Goal: Transaction & Acquisition: Purchase product/service

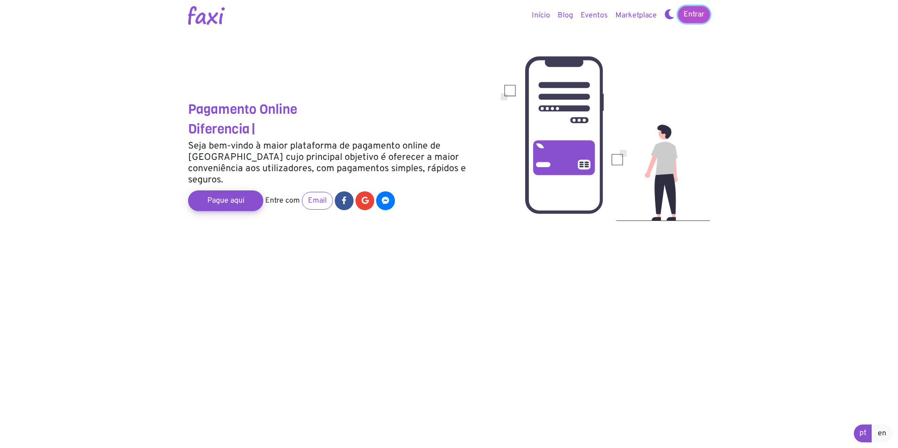
click at [696, 12] on link "Entrar" at bounding box center [694, 14] width 32 height 17
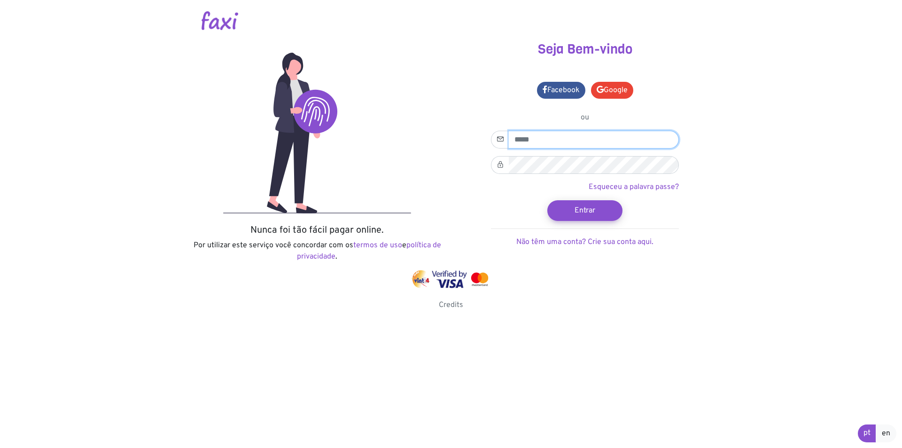
click at [535, 134] on input "email" at bounding box center [594, 140] width 170 height 18
type input "**********"
click at [502, 165] on icon at bounding box center [500, 164] width 7 height 11
click at [501, 165] on icon at bounding box center [500, 164] width 7 height 11
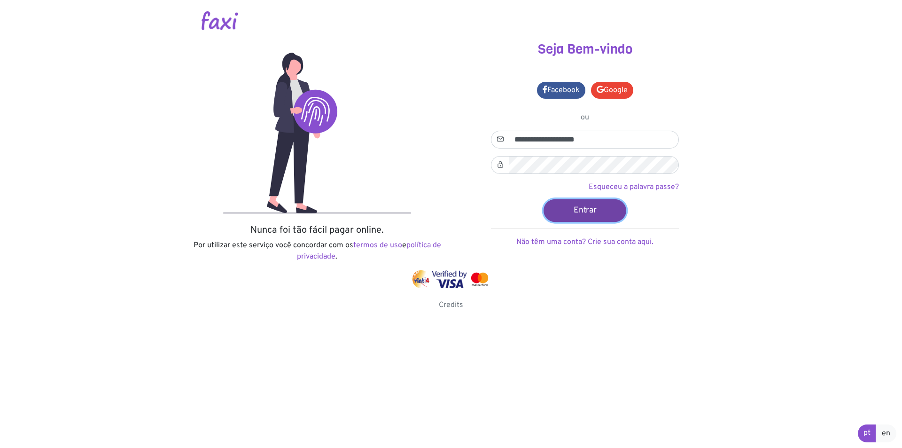
click at [597, 209] on button "Entrar" at bounding box center [585, 210] width 83 height 23
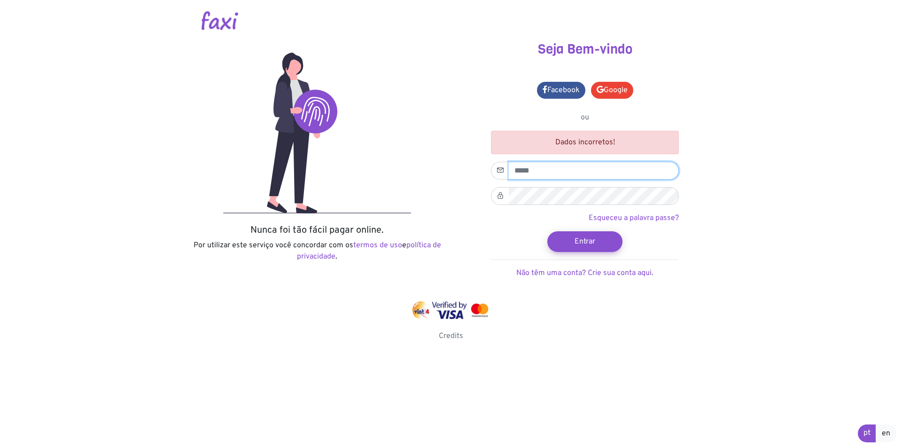
click at [535, 174] on input "email" at bounding box center [594, 171] width 170 height 18
type input "**********"
click at [547, 231] on button "Entrar" at bounding box center [584, 241] width 75 height 21
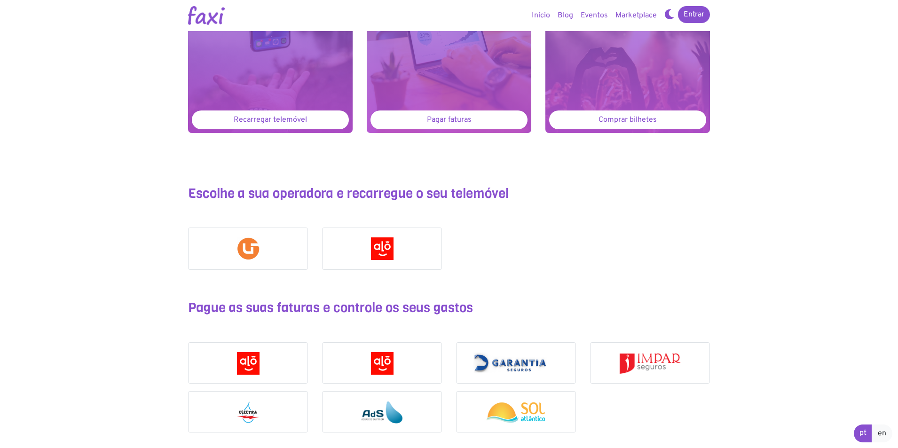
scroll to position [752, 0]
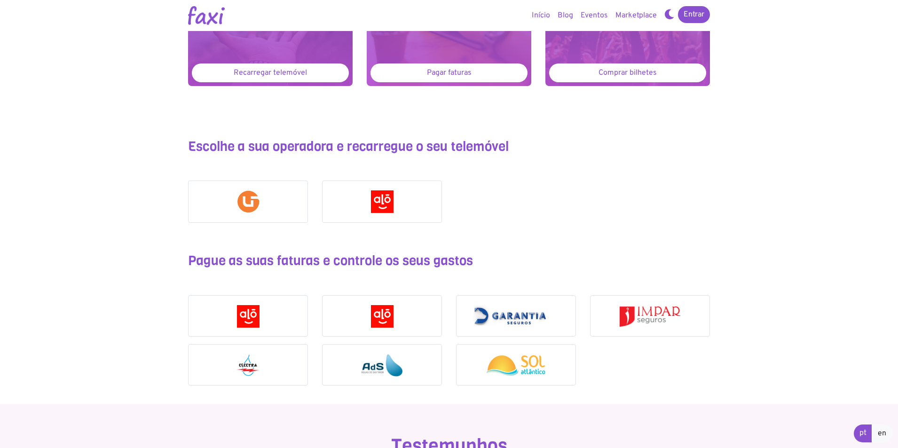
click at [263, 369] on div at bounding box center [247, 364] width 119 height 41
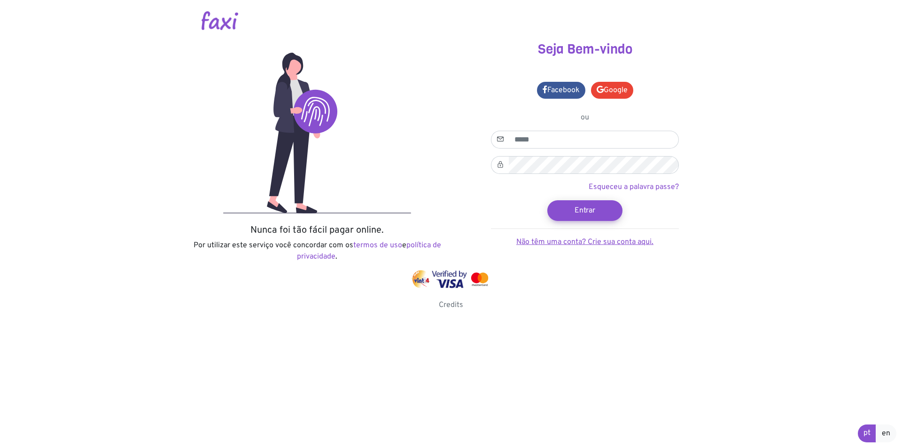
click at [544, 240] on link "Não têm uma conta? Crie sua conta aqui." at bounding box center [584, 241] width 137 height 9
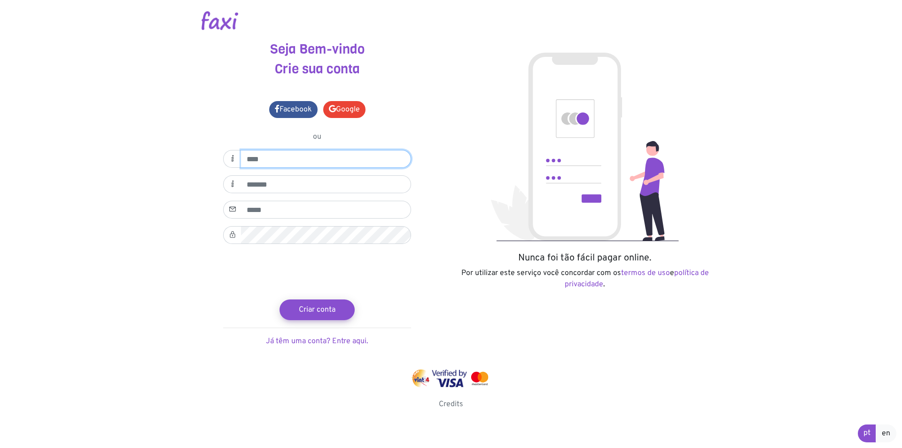
click at [289, 162] on input "text" at bounding box center [326, 159] width 170 height 18
type input "*"
type input "**********"
click at [260, 187] on input "text" at bounding box center [326, 184] width 170 height 18
click at [254, 185] on input "**********" at bounding box center [326, 184] width 170 height 18
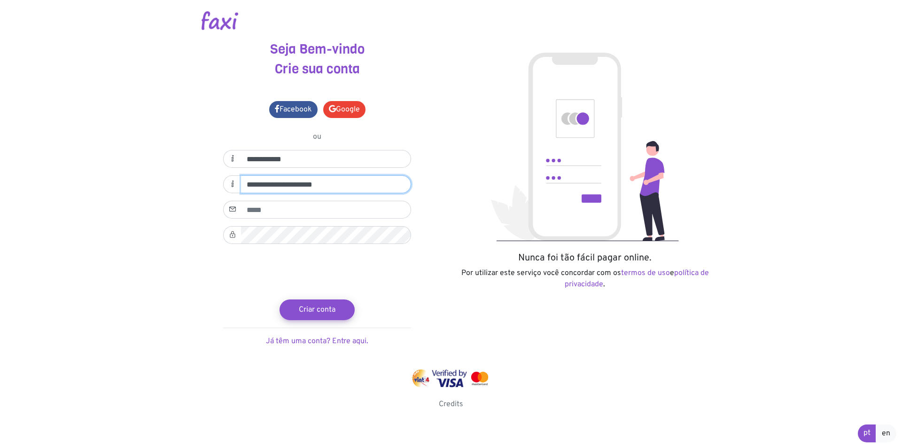
type input "**********"
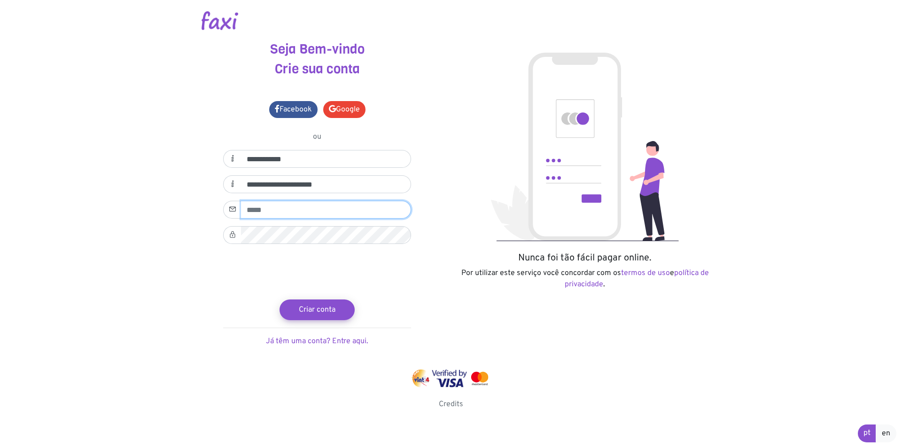
click at [261, 213] on input "email" at bounding box center [326, 210] width 170 height 18
type input "**********"
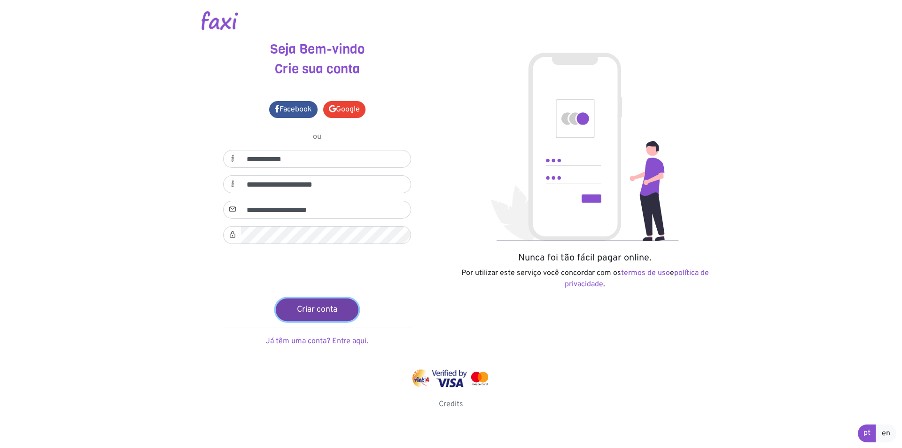
click at [326, 312] on button "Criar conta" at bounding box center [317, 309] width 83 height 23
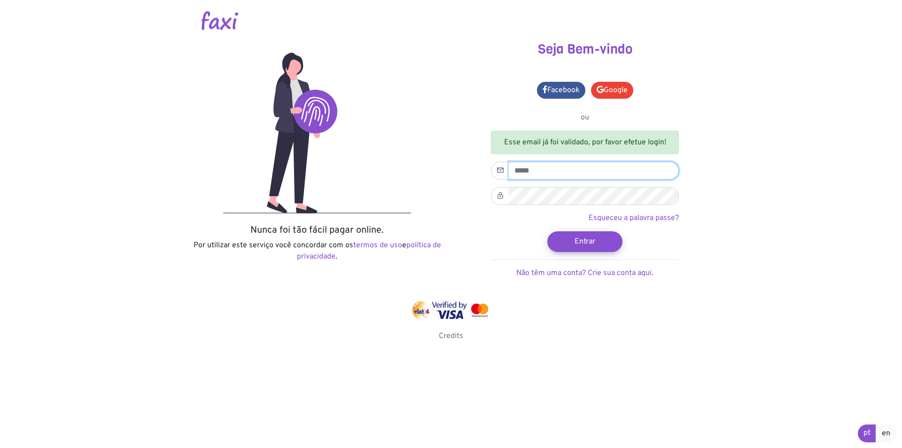
click at [535, 170] on input "email" at bounding box center [594, 171] width 170 height 18
type input "**********"
click at [547, 231] on button "Entrar" at bounding box center [584, 241] width 75 height 21
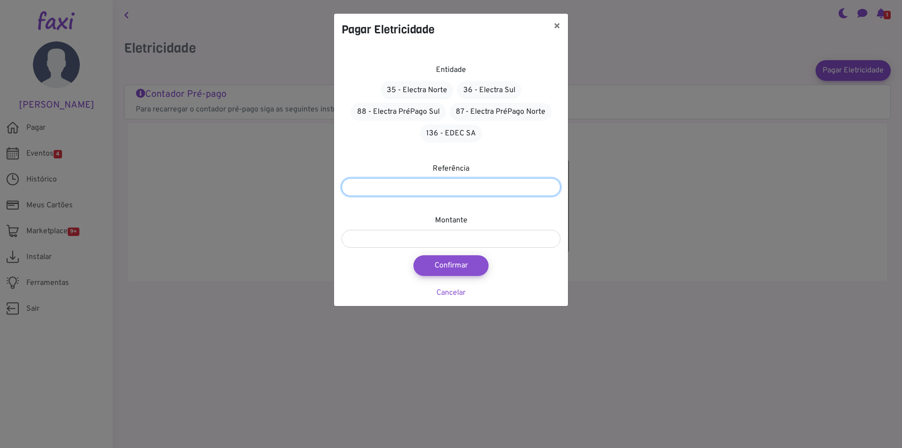
click at [456, 190] on input "number" at bounding box center [451, 187] width 219 height 18
click at [397, 113] on link "88 - Electra PréPago Sul" at bounding box center [398, 112] width 95 height 18
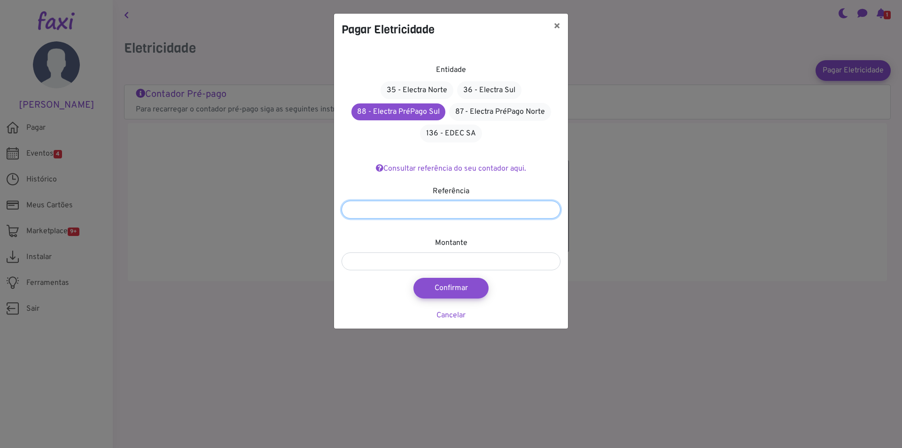
click at [415, 212] on input "number" at bounding box center [451, 210] width 219 height 18
type input "*******"
click at [396, 264] on input "number" at bounding box center [451, 261] width 219 height 18
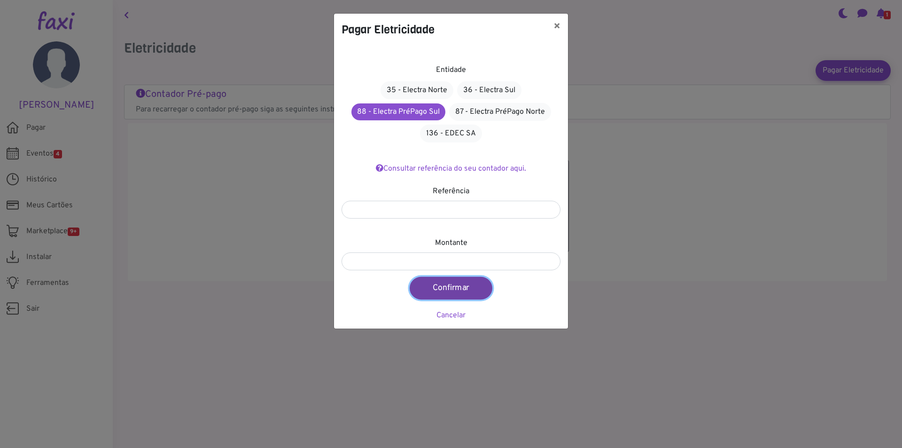
click at [449, 285] on button "Confirmar" at bounding box center [451, 288] width 83 height 23
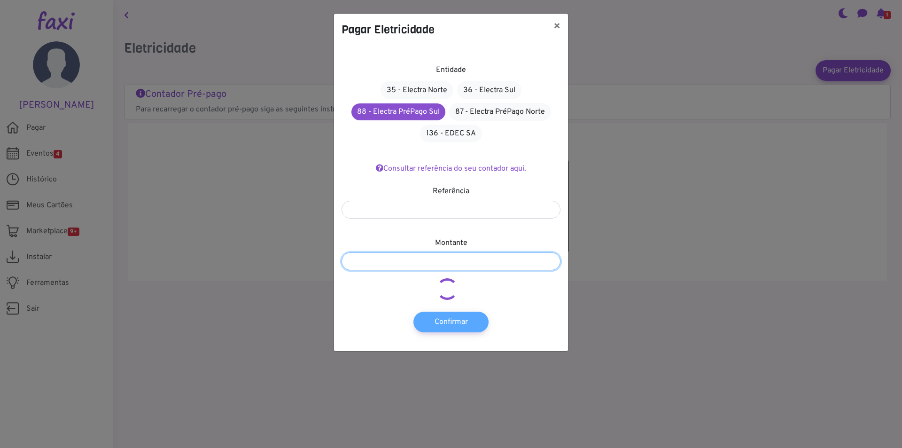
click at [374, 258] on input "***" at bounding box center [451, 261] width 219 height 18
type input "*"
type input "****"
click at [455, 128] on link "136 - EDEC SA" at bounding box center [451, 134] width 62 height 18
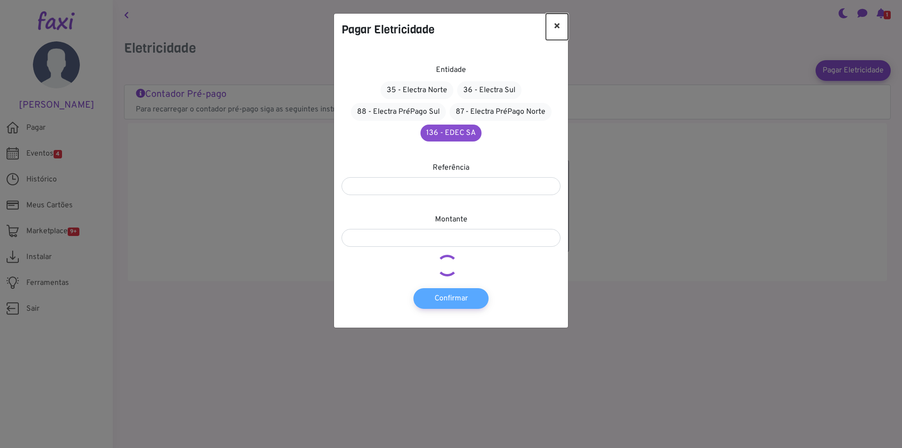
click at [559, 24] on button "×" at bounding box center [557, 27] width 22 height 26
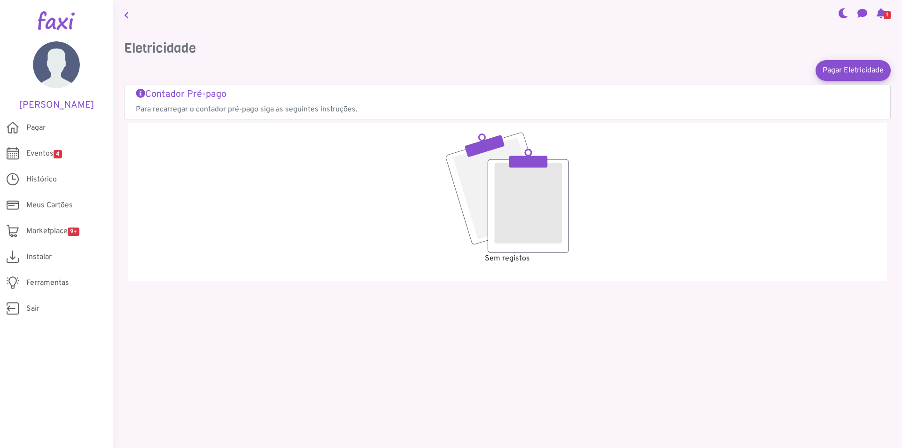
click at [296, 109] on p "Para recarregar o contador pré-pago siga as seguintes instruções." at bounding box center [507, 109] width 743 height 11
click at [59, 231] on span "Marketplace 9+" at bounding box center [52, 231] width 53 height 11
click at [326, 107] on p "Para recarregar o contador pré-pago siga as seguintes instruções." at bounding box center [507, 109] width 743 height 11
click at [33, 129] on span "Pagar" at bounding box center [35, 127] width 19 height 11
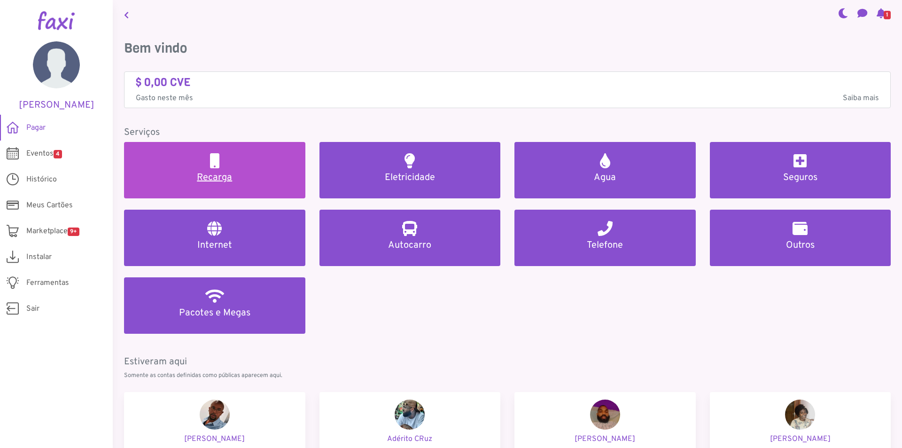
click at [226, 179] on h5 "Recarga" at bounding box center [214, 177] width 159 height 11
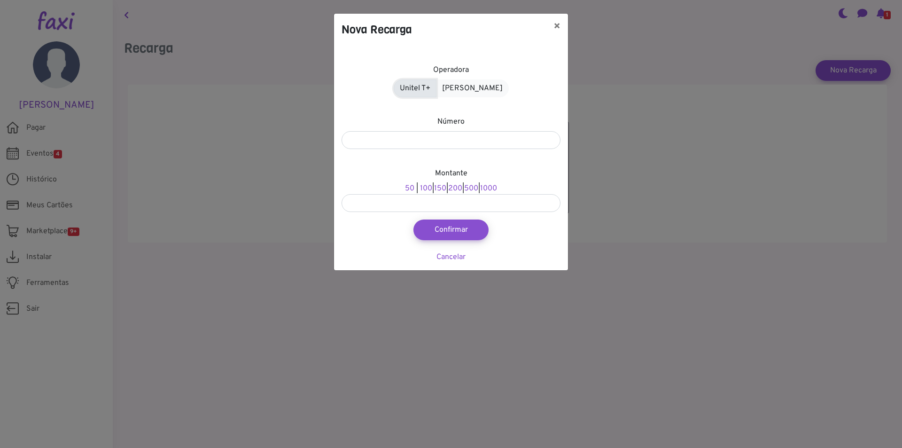
click at [421, 86] on link "Unitel T+" at bounding box center [415, 88] width 43 height 18
click at [418, 89] on link "Unitel T+" at bounding box center [415, 88] width 42 height 18
click at [429, 141] on input "number" at bounding box center [451, 140] width 219 height 18
click at [561, 22] on button "×" at bounding box center [557, 27] width 22 height 26
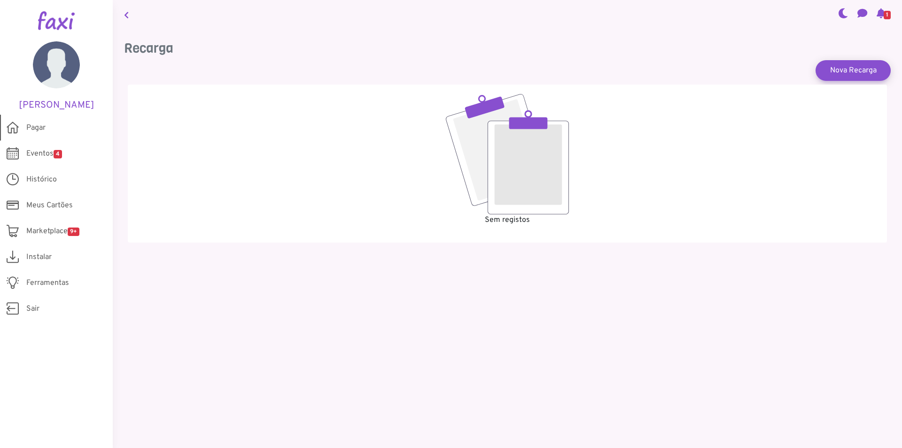
click at [33, 127] on span "Pagar" at bounding box center [35, 127] width 19 height 11
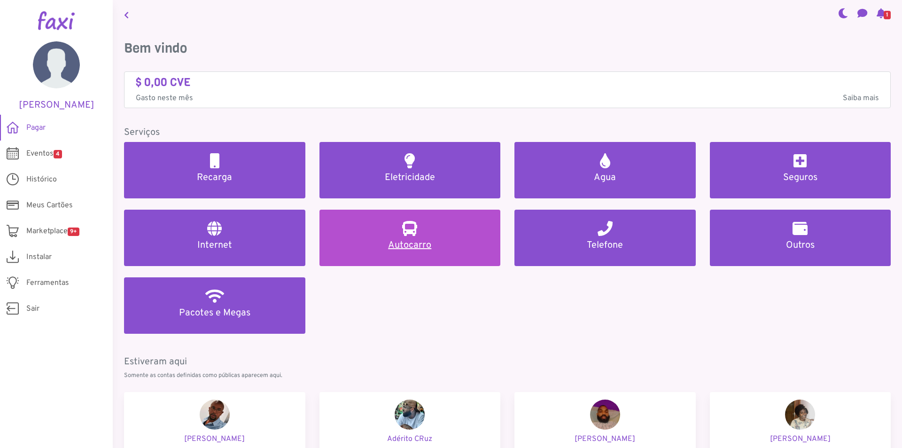
click at [419, 245] on h5 "Autocarro" at bounding box center [410, 245] width 159 height 11
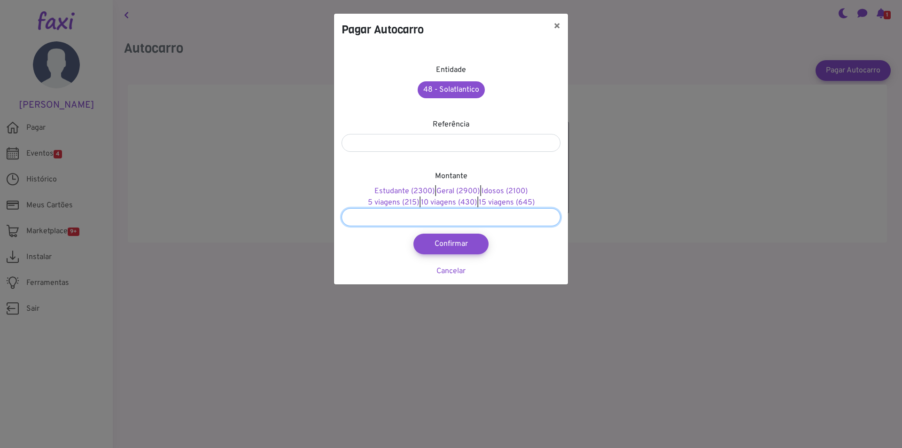
click at [395, 219] on input "number" at bounding box center [451, 217] width 219 height 18
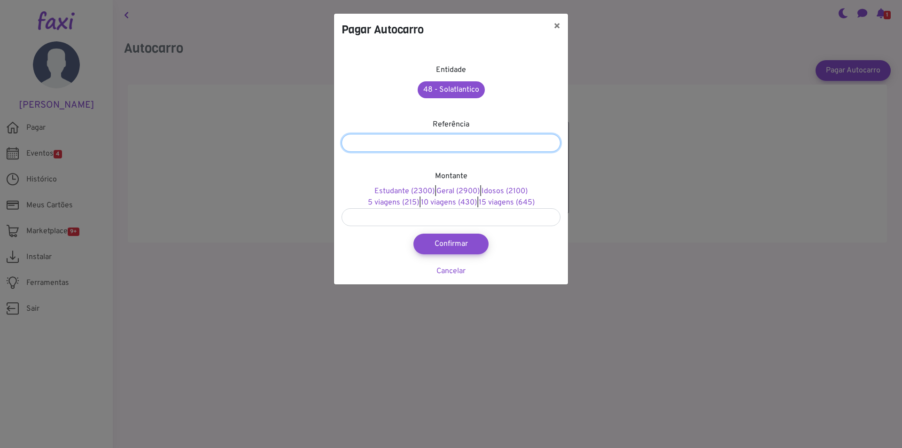
click at [445, 144] on input "number" at bounding box center [451, 143] width 219 height 18
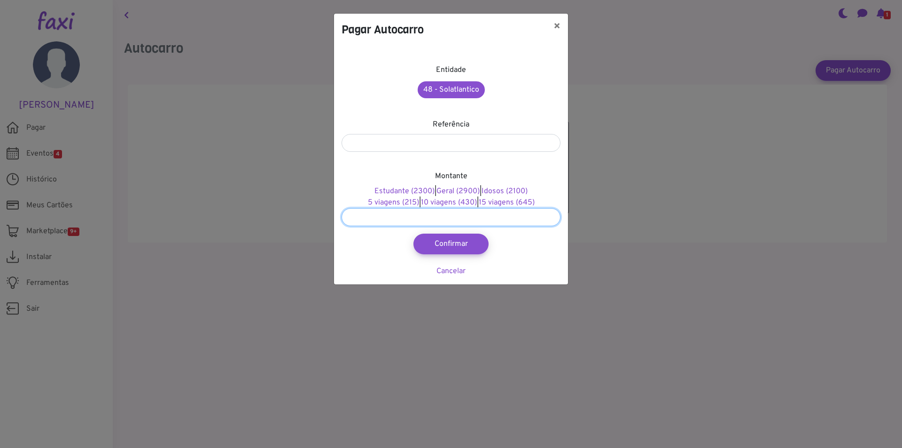
click at [368, 222] on input "**" at bounding box center [451, 217] width 219 height 18
type input "*"
click at [559, 29] on button "×" at bounding box center [557, 27] width 22 height 26
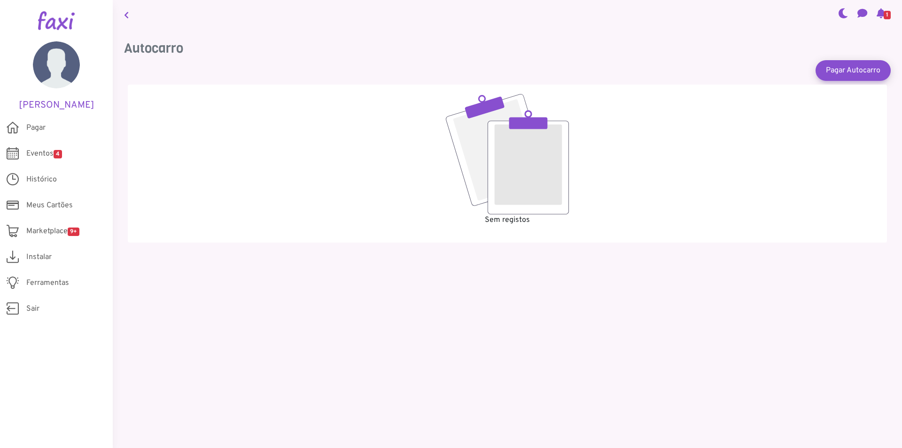
click at [878, 16] on icon at bounding box center [881, 13] width 9 height 8
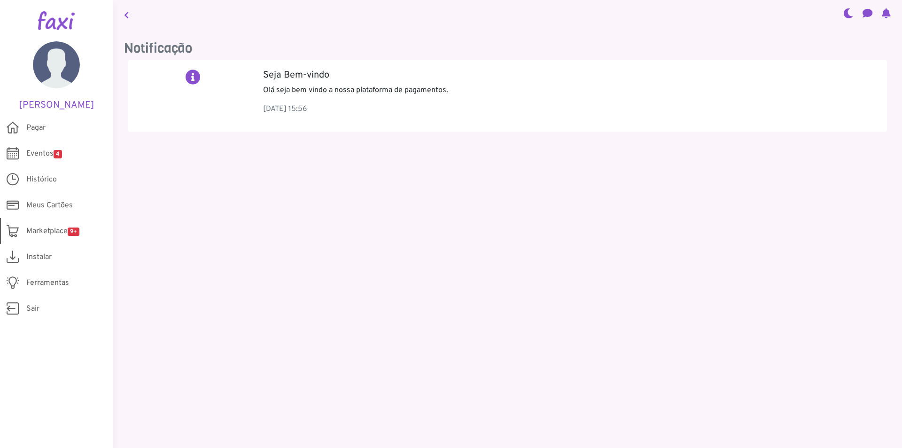
click at [56, 229] on span "Marketplace 9+" at bounding box center [52, 231] width 53 height 11
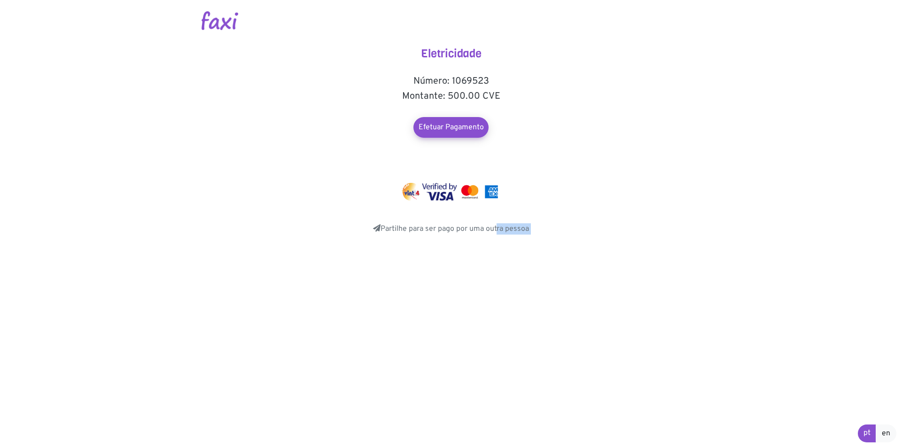
click at [411, 234] on body "Eletricidade Número: 1069523 Montante: 500.00 CVE Efetuar Pagamento Share" at bounding box center [451, 131] width 902 height 263
click at [413, 231] on link "Partilhe para ser pago por uma outra pessoa" at bounding box center [451, 228] width 156 height 9
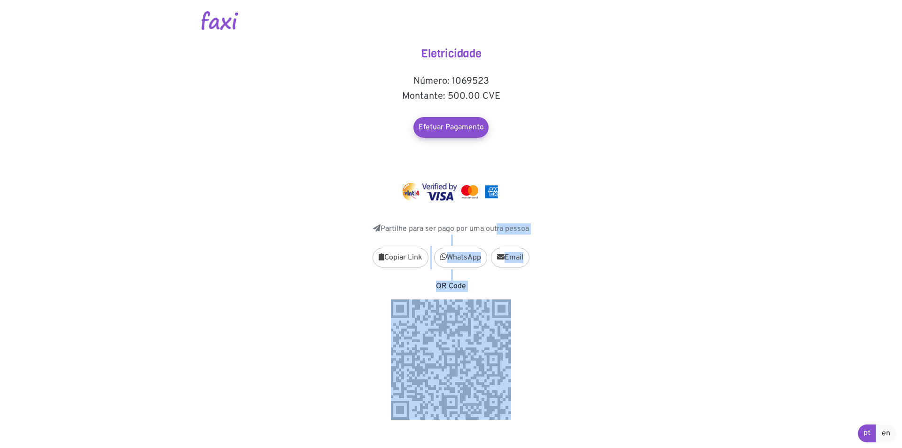
click at [567, 273] on main "Eletricidade Número: 1069523 Montante: 500.00 CVE Efetuar Pagamento Share Messe…" at bounding box center [451, 210] width 536 height 420
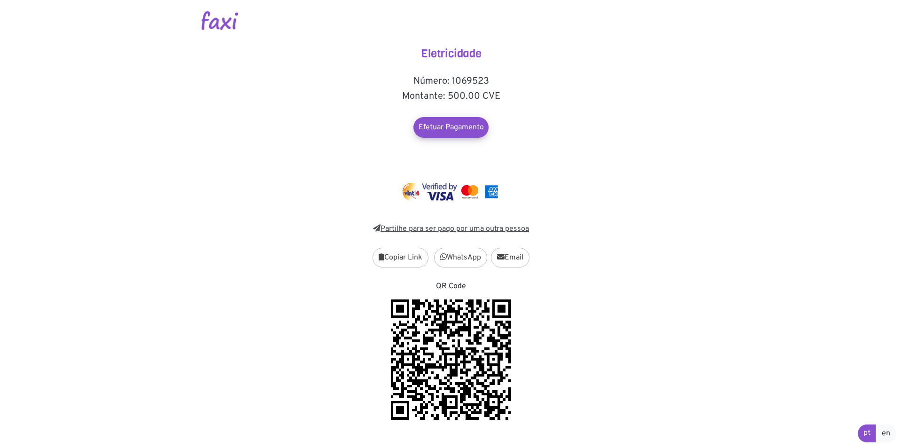
click at [414, 230] on link "Partilhe para ser pago por uma outra pessoa" at bounding box center [451, 228] width 156 height 9
click at [436, 129] on link "Efetuar Pagamento" at bounding box center [451, 127] width 83 height 23
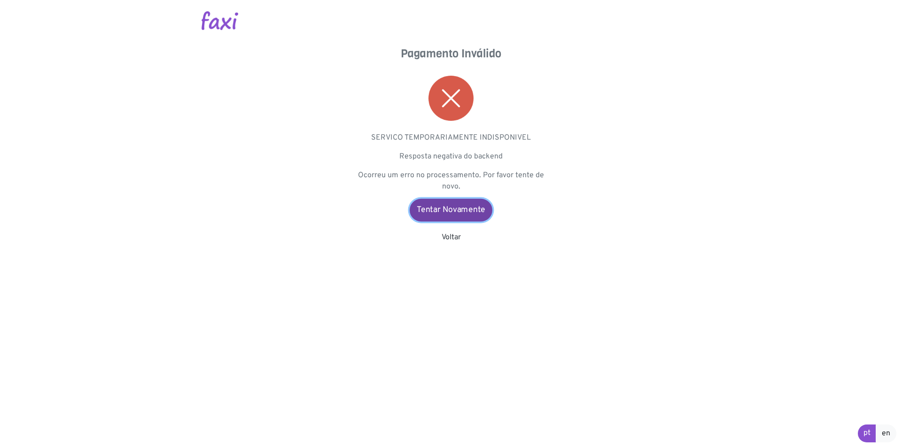
click at [464, 207] on link "Tentar Novamente" at bounding box center [451, 210] width 83 height 23
click at [454, 215] on link "Tentar Novamente" at bounding box center [451, 210] width 83 height 23
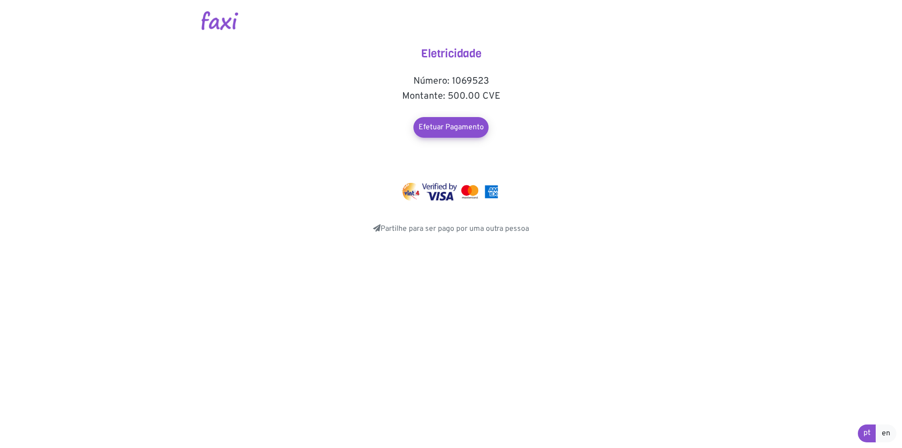
click at [469, 99] on h5 "Montante: 500.00 CVE" at bounding box center [451, 96] width 188 height 11
click at [467, 94] on h5 "Montante: 500.00 CVE" at bounding box center [451, 96] width 188 height 11
click at [466, 94] on h5 "Montante: 500.00 CVE" at bounding box center [451, 96] width 188 height 11
click at [469, 125] on link "Efetuar Pagamento" at bounding box center [451, 127] width 83 height 23
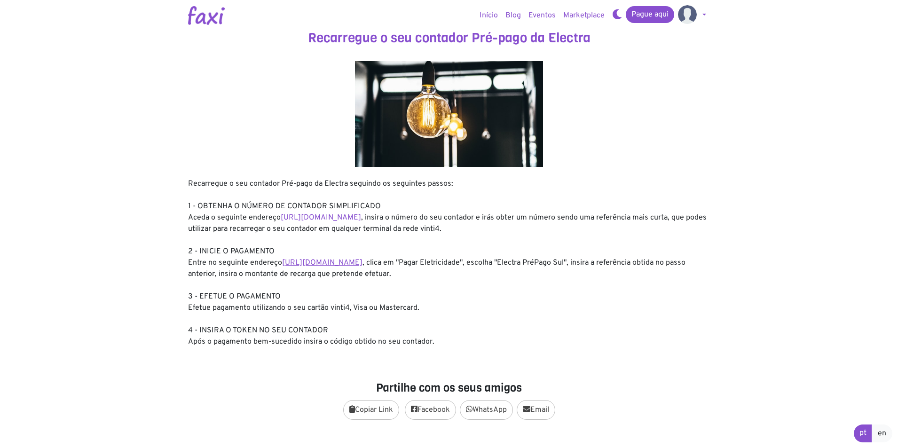
click at [330, 259] on link "https://faxi.online/bill-payment/2" at bounding box center [322, 262] width 80 height 9
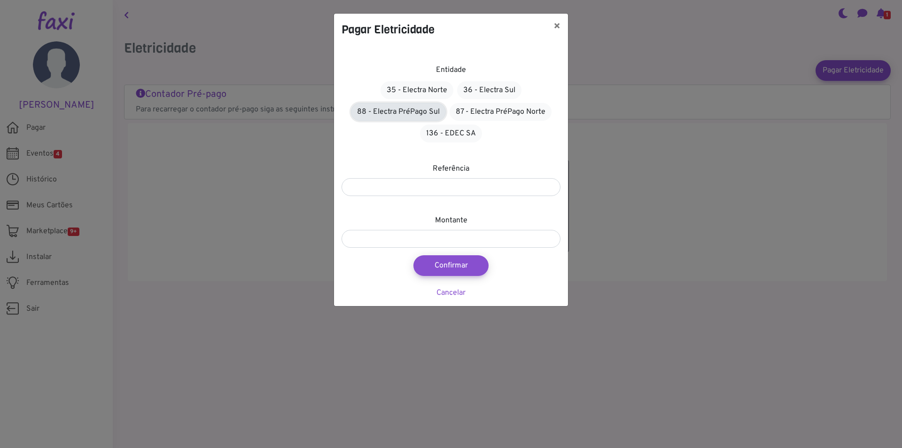
click at [412, 109] on link "88 - Electra PréPago Sul" at bounding box center [398, 112] width 95 height 18
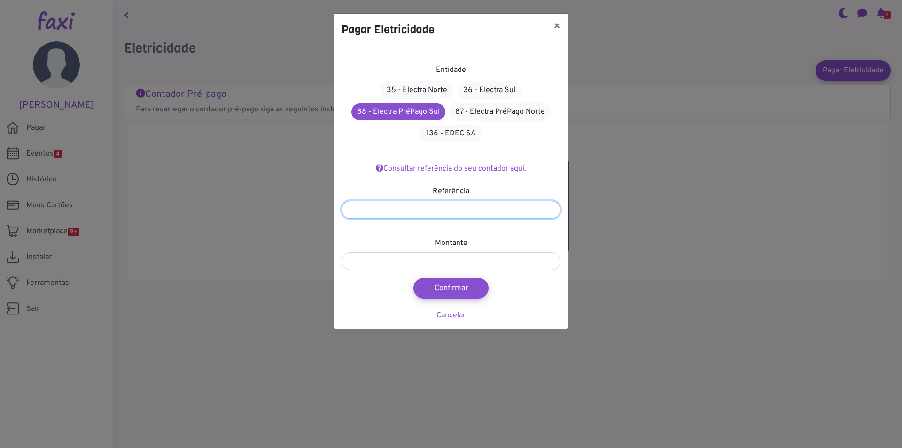
click at [410, 208] on input "number" at bounding box center [451, 210] width 219 height 18
type input "*******"
click at [386, 261] on input "number" at bounding box center [451, 261] width 219 height 18
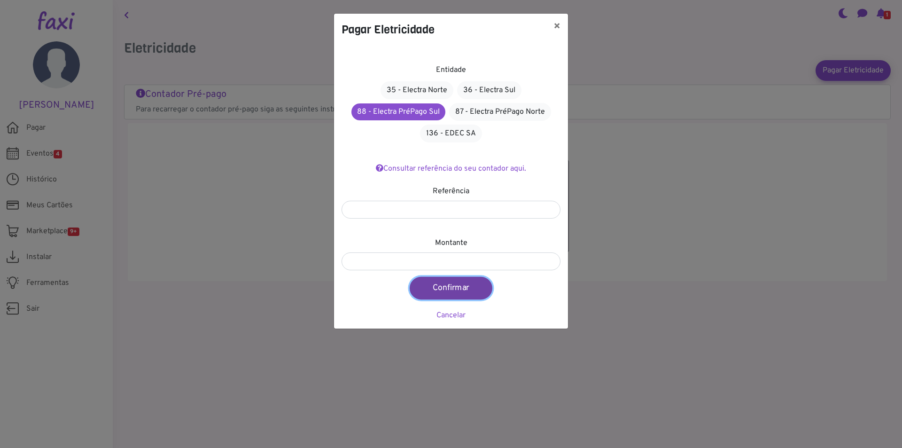
click at [454, 283] on button "Confirmar" at bounding box center [451, 288] width 83 height 23
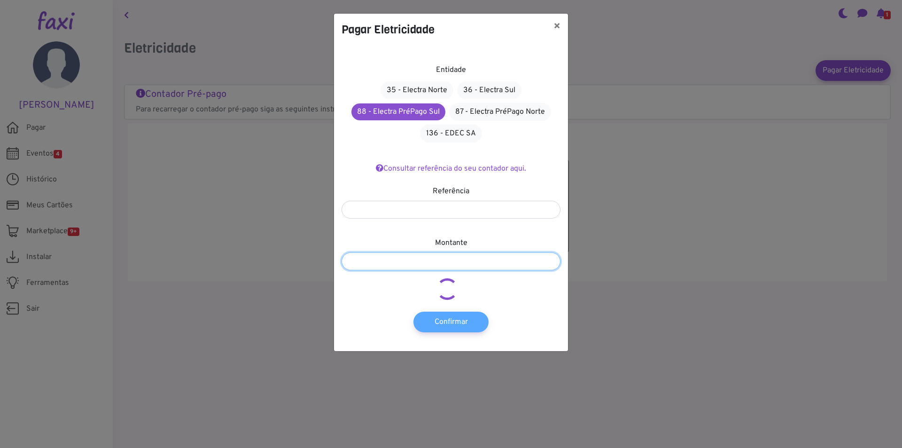
click at [377, 263] on input "****" at bounding box center [451, 261] width 219 height 18
type input "****"
click at [559, 23] on button "×" at bounding box center [557, 27] width 22 height 26
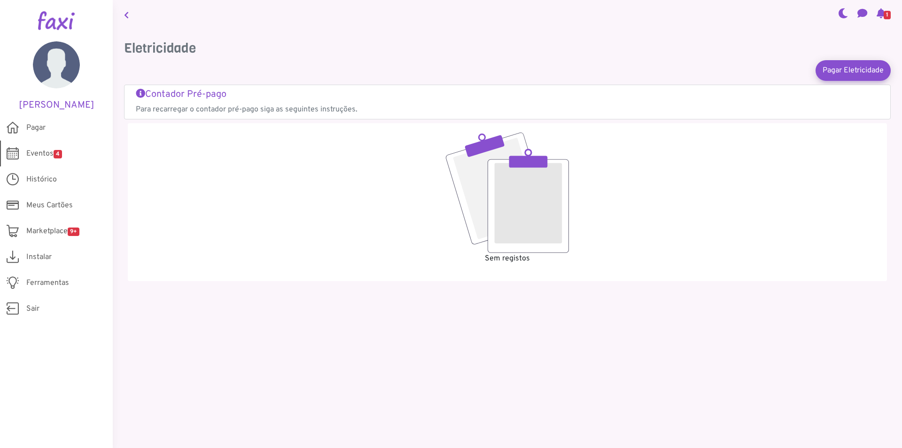
click at [45, 155] on span "Eventos 4" at bounding box center [44, 153] width 36 height 11
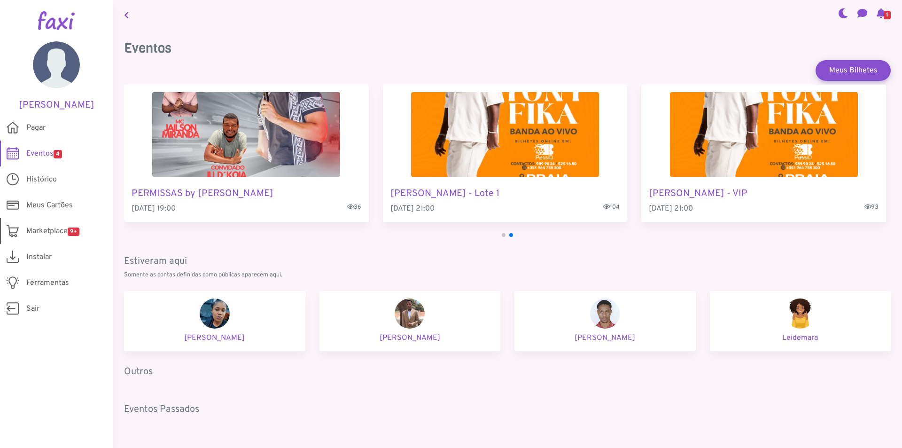
click at [76, 232] on span "9+" at bounding box center [74, 231] width 12 height 8
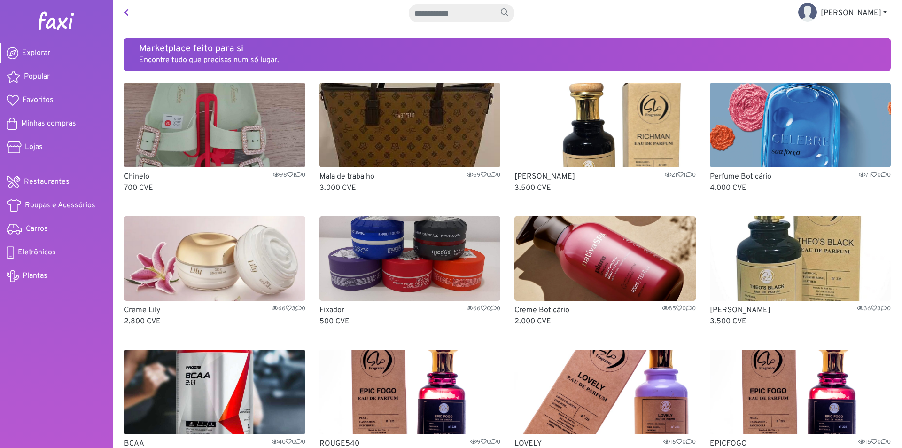
click at [422, 258] on img at bounding box center [410, 258] width 181 height 85
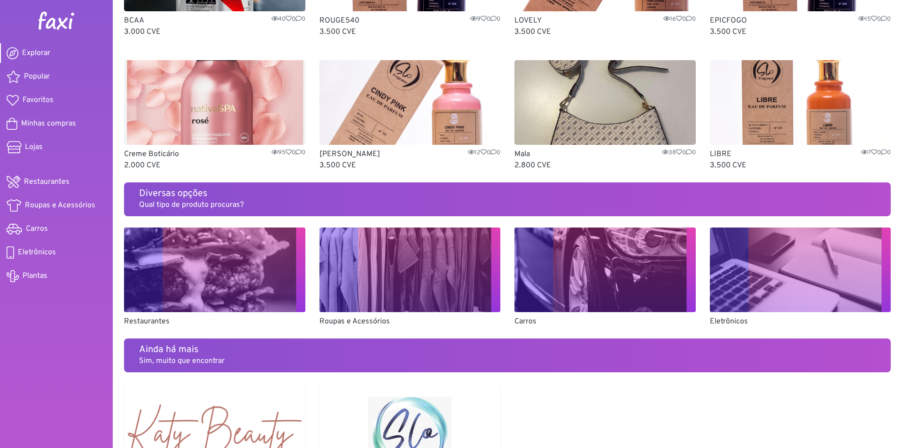
scroll to position [559, 0]
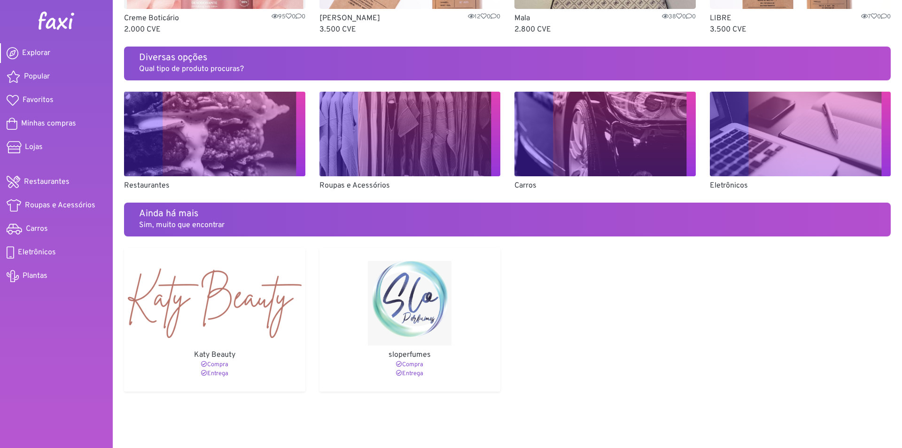
click at [778, 134] on img at bounding box center [800, 134] width 181 height 85
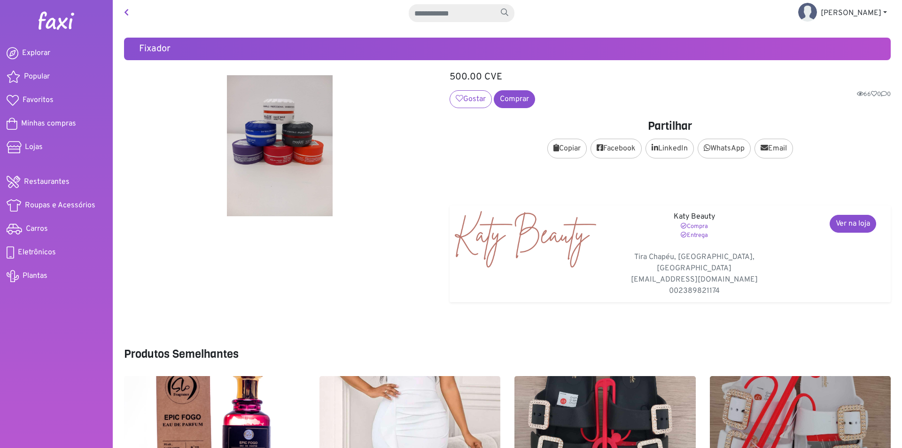
scroll to position [95, 0]
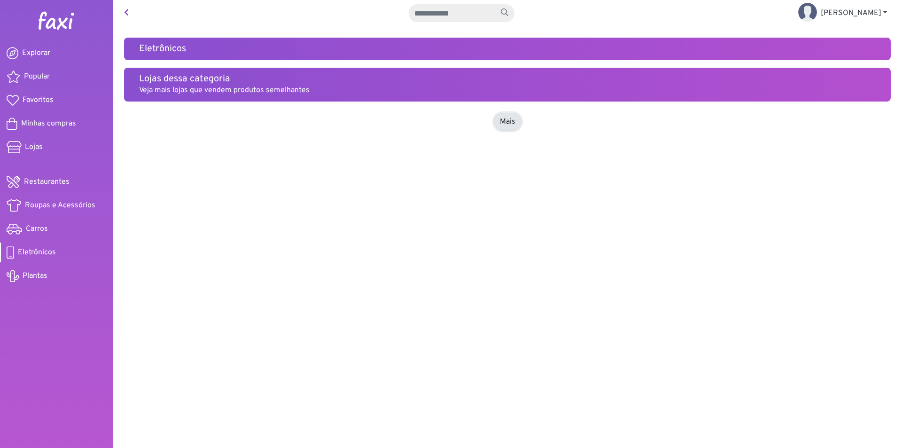
click at [507, 123] on link "Mais" at bounding box center [508, 122] width 28 height 18
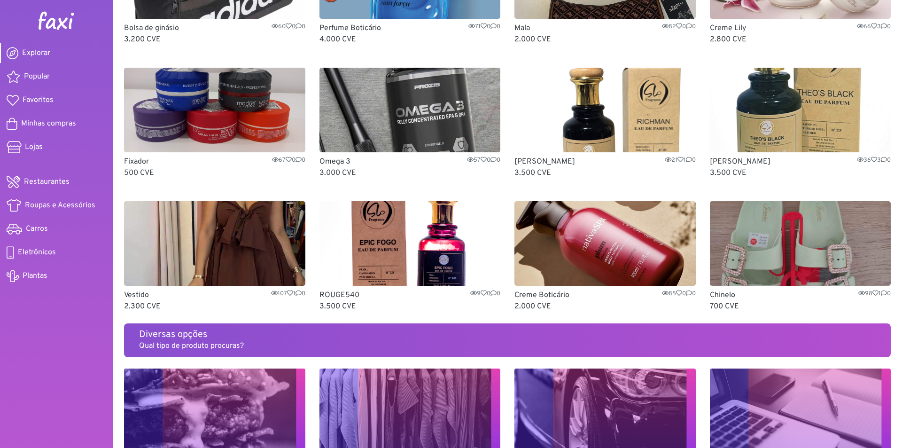
scroll to position [235, 0]
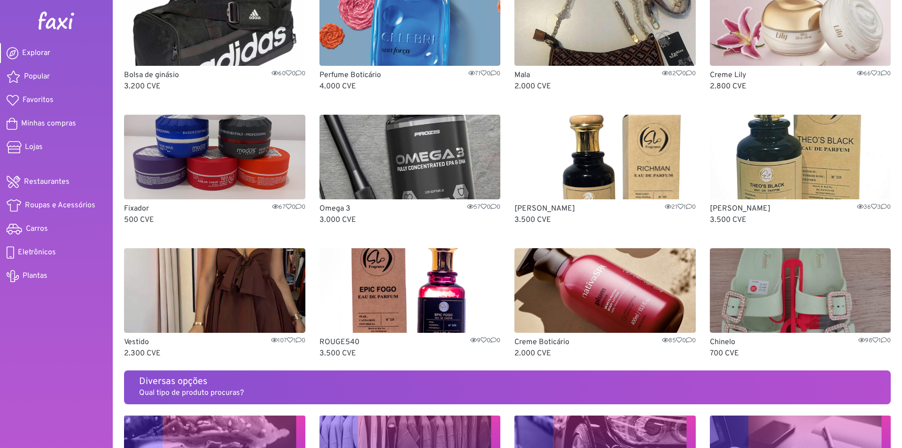
click at [245, 396] on p "Qual tipo de produto procuras?" at bounding box center [507, 392] width 737 height 11
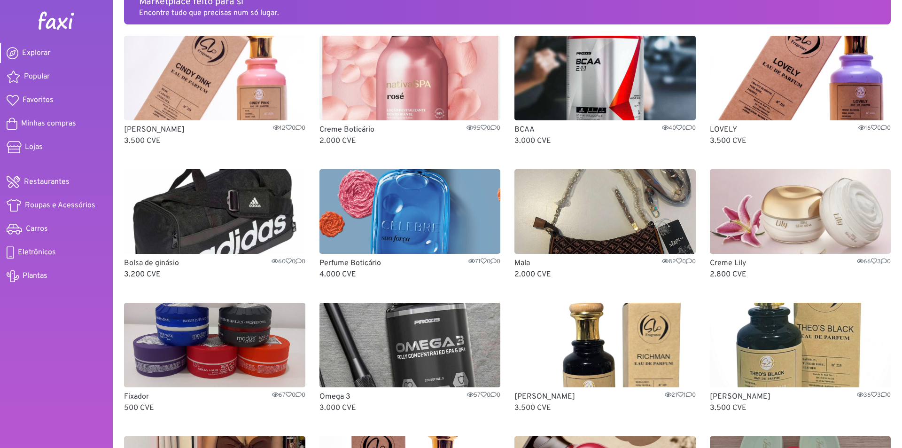
click at [232, 346] on img at bounding box center [214, 345] width 181 height 85
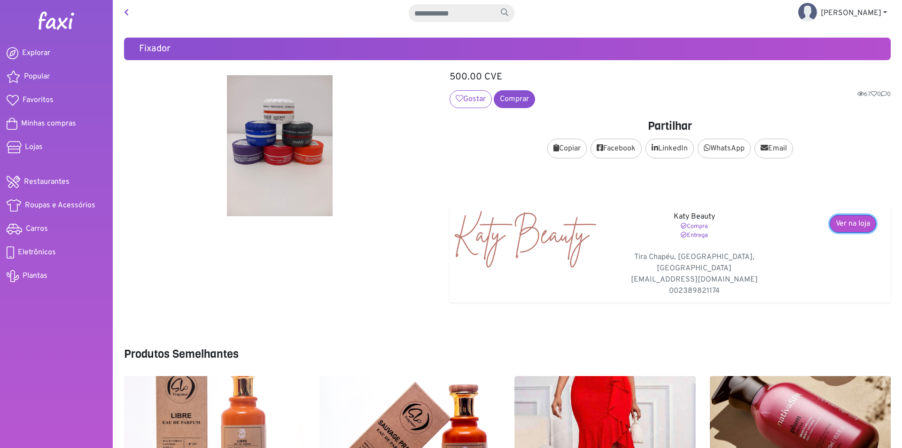
click at [843, 220] on link "Ver na loja" at bounding box center [853, 224] width 47 height 18
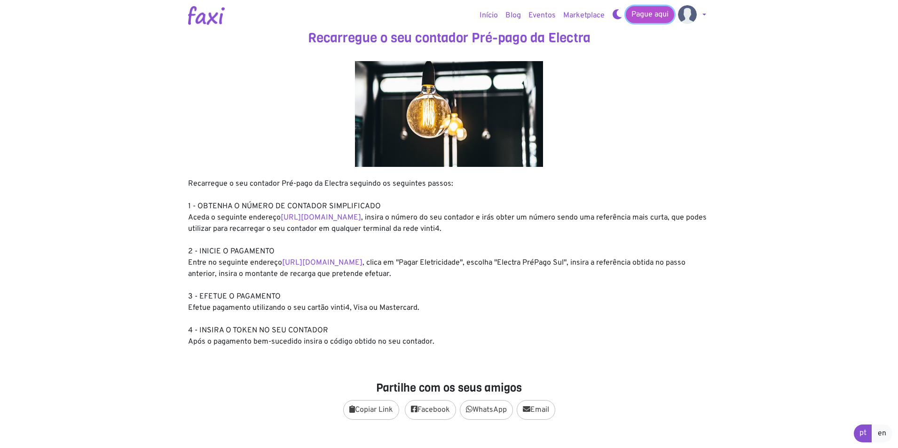
click at [650, 16] on link "Pague aqui" at bounding box center [649, 14] width 48 height 17
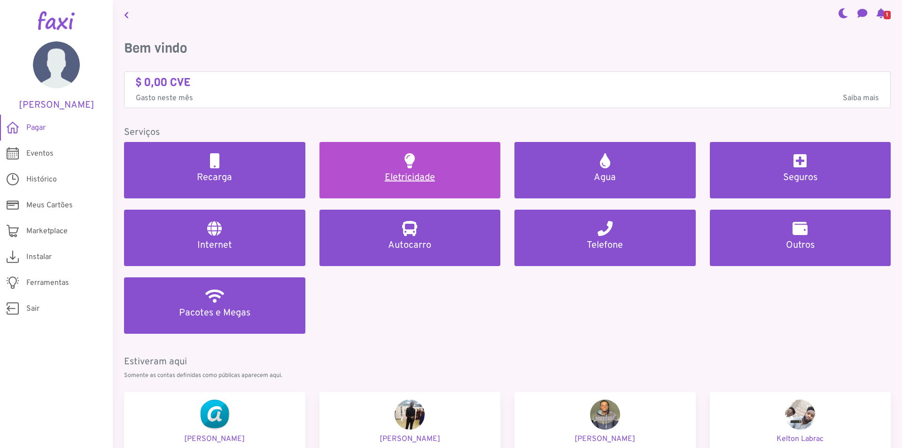
click at [432, 172] on h5 "Eletricidade" at bounding box center [410, 177] width 159 height 11
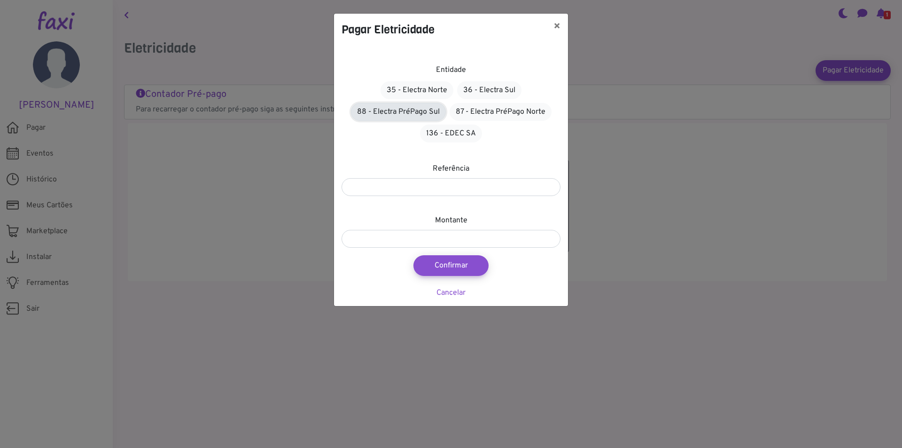
click at [394, 108] on link "88 - Electra PréPago Sul" at bounding box center [398, 112] width 95 height 18
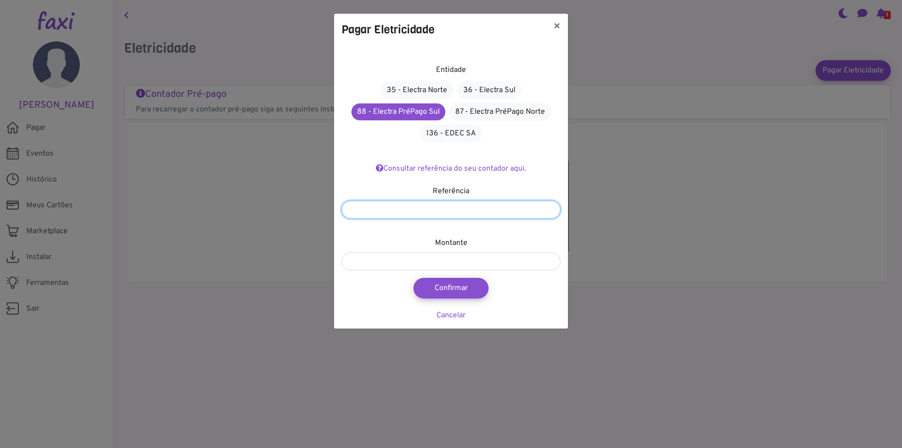
click at [402, 210] on input "number" at bounding box center [451, 210] width 219 height 18
type input "*******"
click at [392, 268] on input "number" at bounding box center [451, 261] width 219 height 18
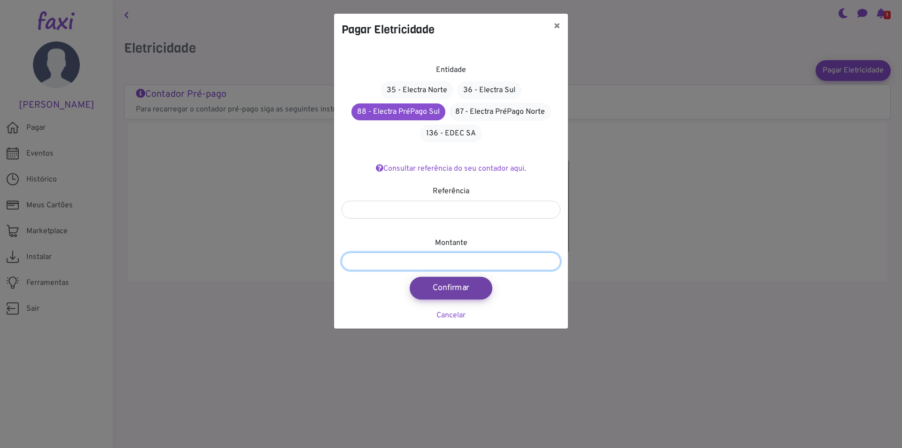
type input "***"
click at [469, 286] on button "Confirmar" at bounding box center [451, 288] width 83 height 23
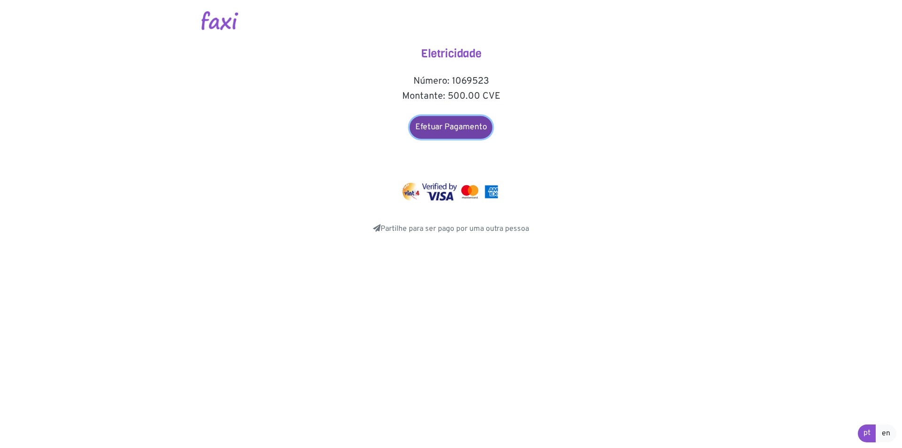
click at [446, 122] on link "Efetuar Pagamento" at bounding box center [451, 127] width 83 height 23
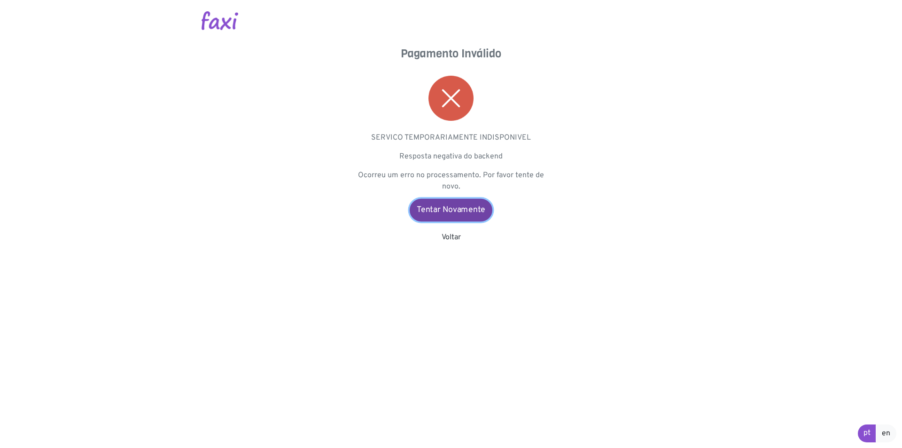
click at [464, 207] on link "Tentar Novamente" at bounding box center [451, 210] width 83 height 23
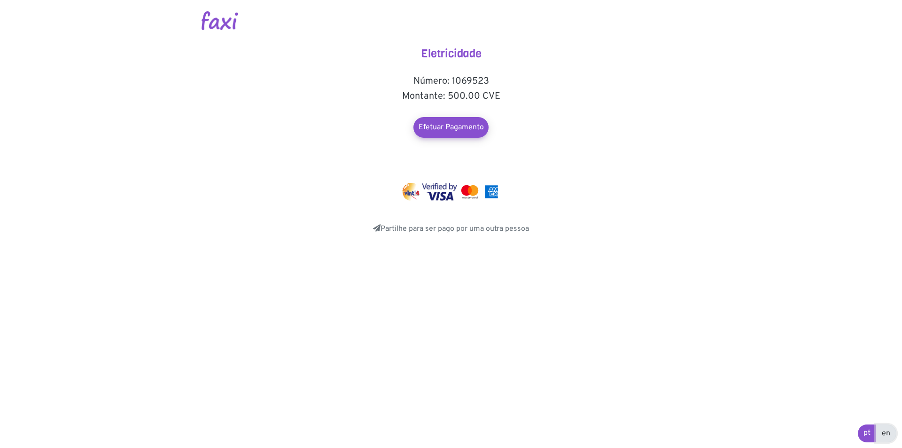
click at [882, 431] on link "en" at bounding box center [886, 433] width 21 height 18
click at [860, 432] on link "pt" at bounding box center [865, 433] width 19 height 18
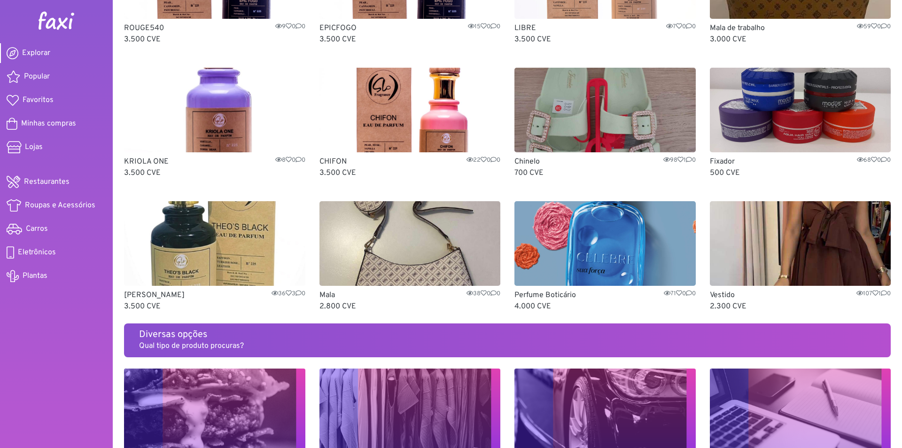
scroll to position [423, 0]
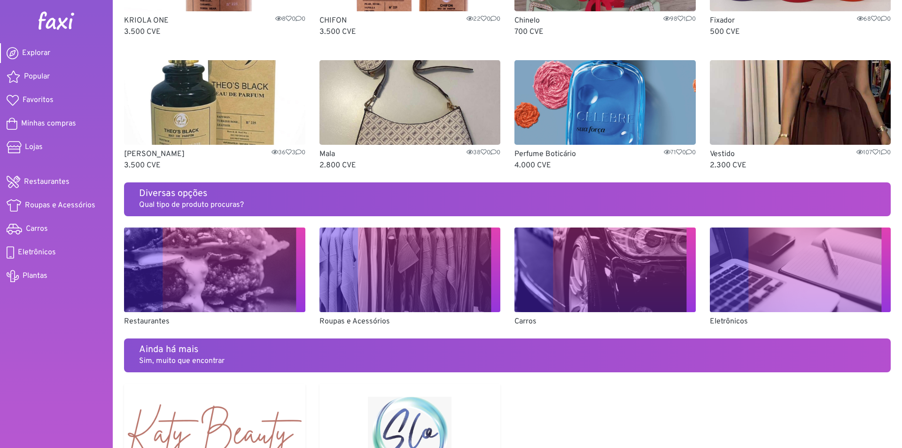
click at [229, 281] on img at bounding box center [214, 269] width 181 height 85
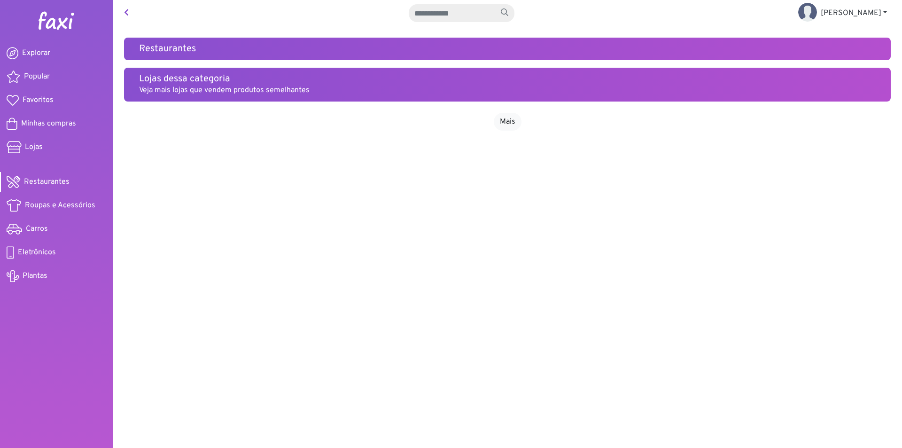
click at [205, 48] on h5 "Restaurantes" at bounding box center [507, 48] width 737 height 11
click at [195, 91] on p "Veja mais lojas que vendem produtos semelhantes" at bounding box center [507, 90] width 737 height 11
click at [473, 16] on input "text" at bounding box center [452, 13] width 86 height 18
type input "*"
type input "****"
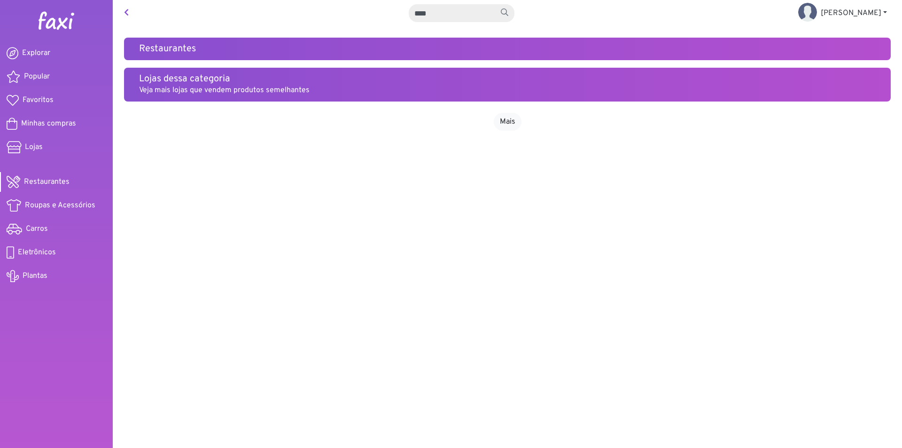
click at [495, 4] on button "submit" at bounding box center [505, 13] width 20 height 18
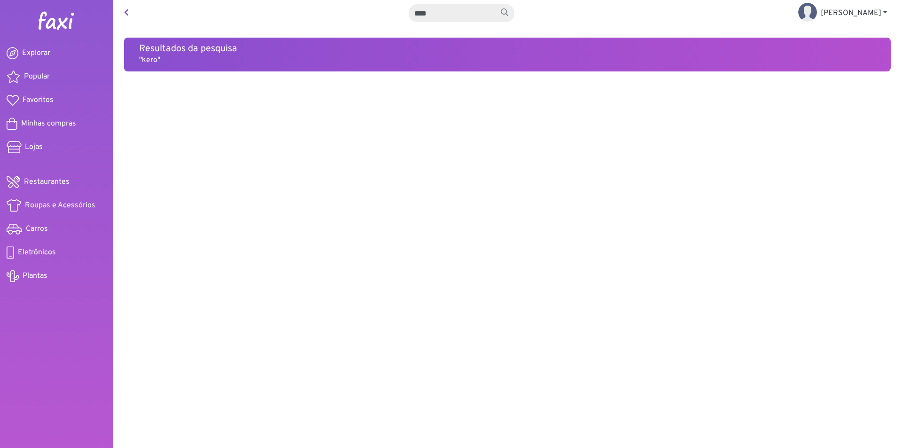
click at [450, 13] on input "****" at bounding box center [452, 13] width 86 height 18
type input "*"
click at [49, 124] on span "Minhas compras" at bounding box center [48, 123] width 55 height 11
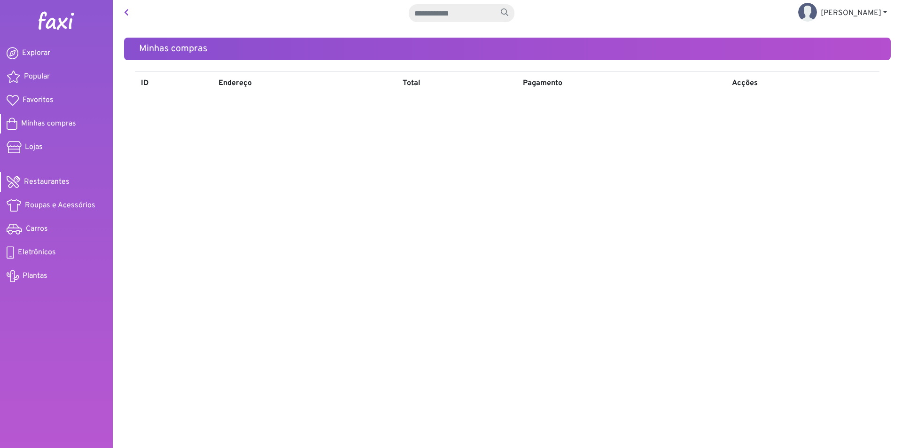
click at [35, 181] on span "Restaurantes" at bounding box center [47, 181] width 46 height 11
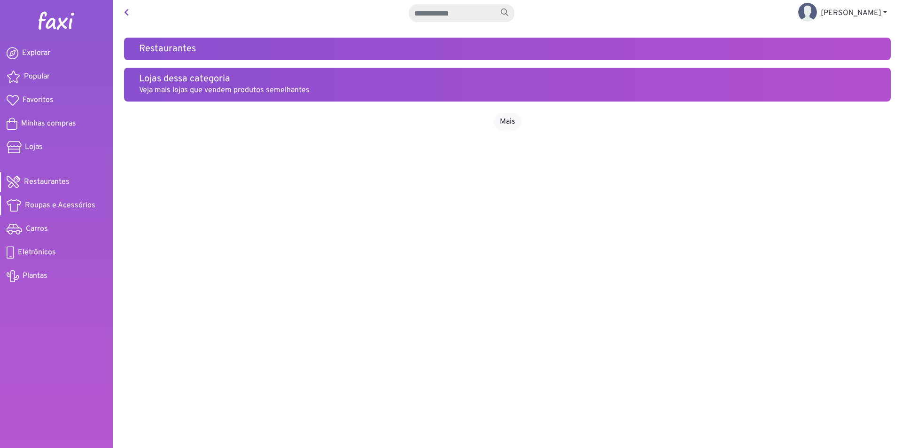
click at [54, 203] on span "Roupas e Acessórios" at bounding box center [60, 205] width 70 height 11
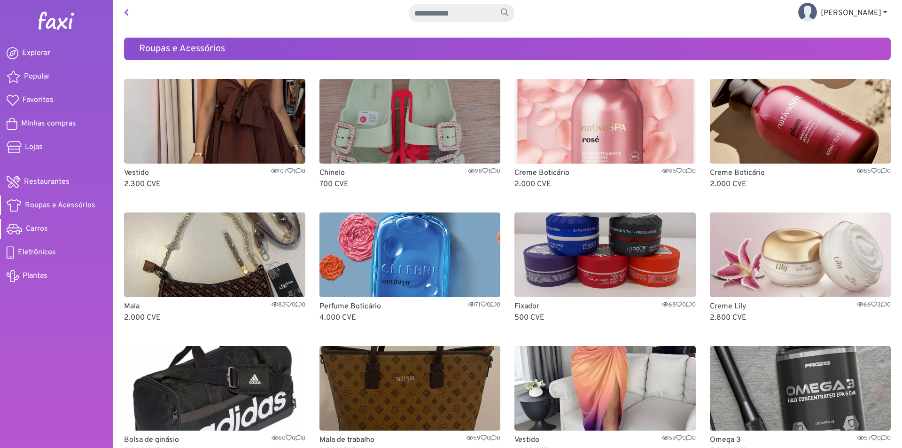
click at [35, 225] on span "Carros" at bounding box center [37, 228] width 22 height 11
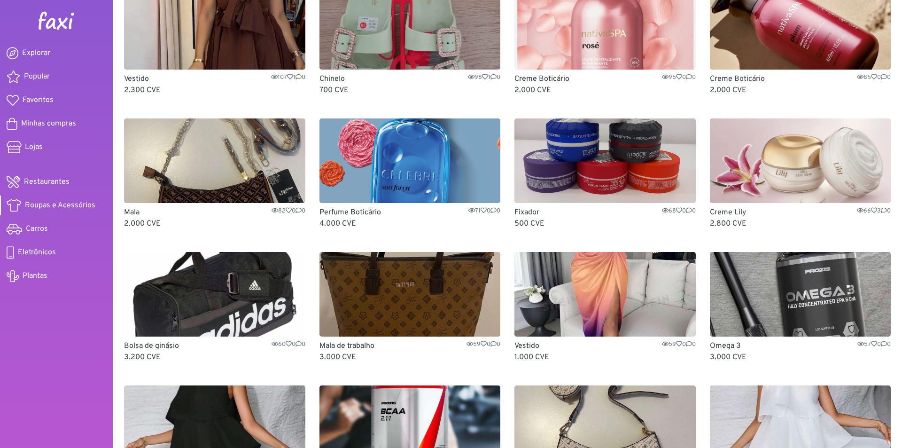
scroll to position [188, 0]
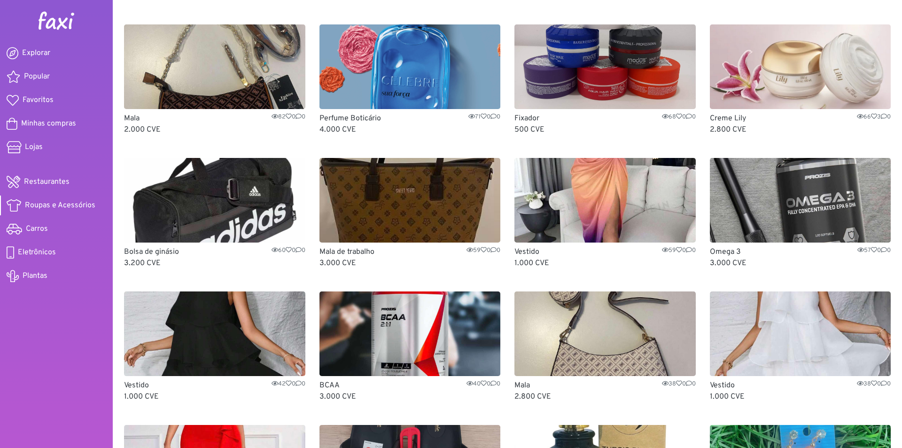
click at [585, 192] on img at bounding box center [605, 200] width 181 height 85
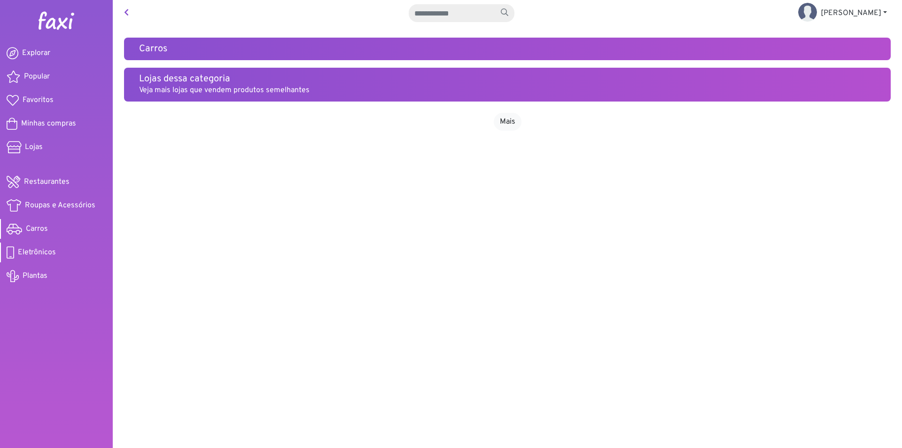
click at [36, 251] on span "Eletrônicos" at bounding box center [37, 252] width 38 height 11
click at [34, 278] on span "Plantas" at bounding box center [35, 275] width 25 height 11
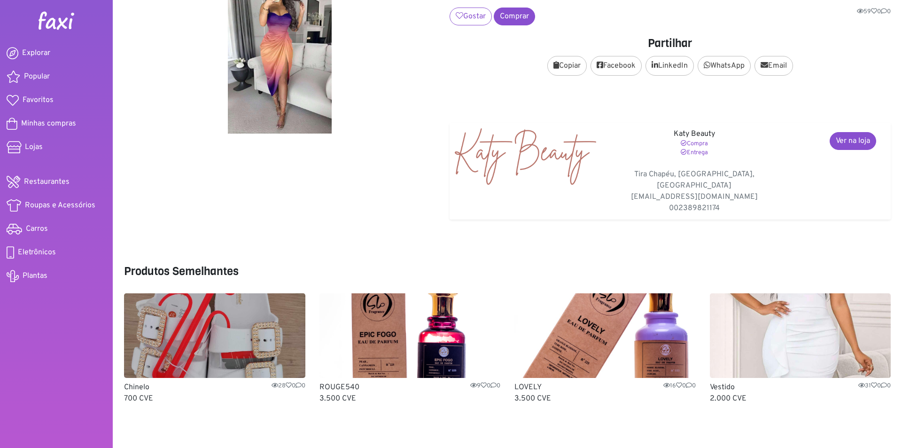
scroll to position [107, 0]
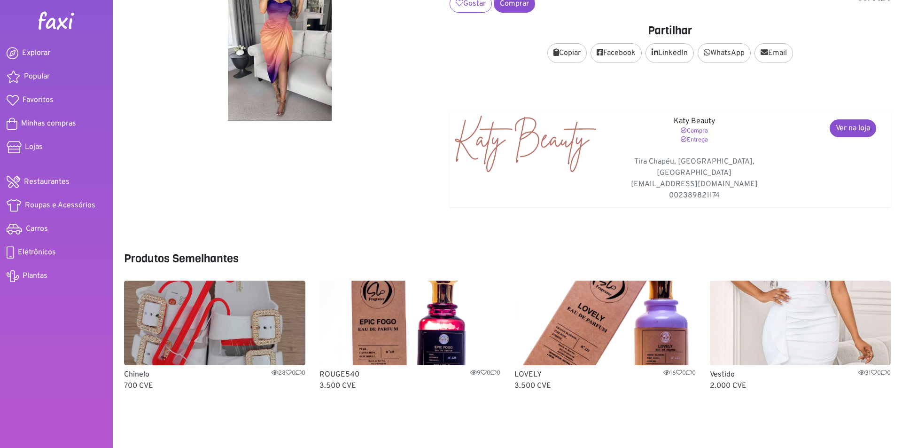
click at [773, 319] on img at bounding box center [800, 323] width 181 height 85
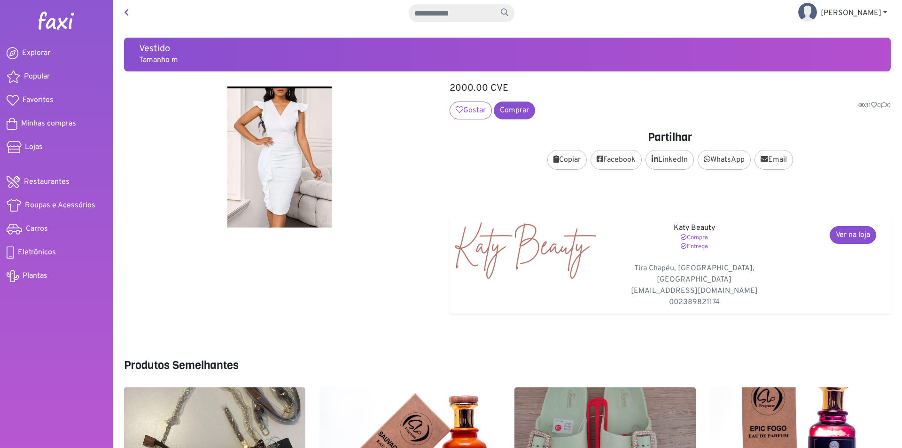
scroll to position [107, 0]
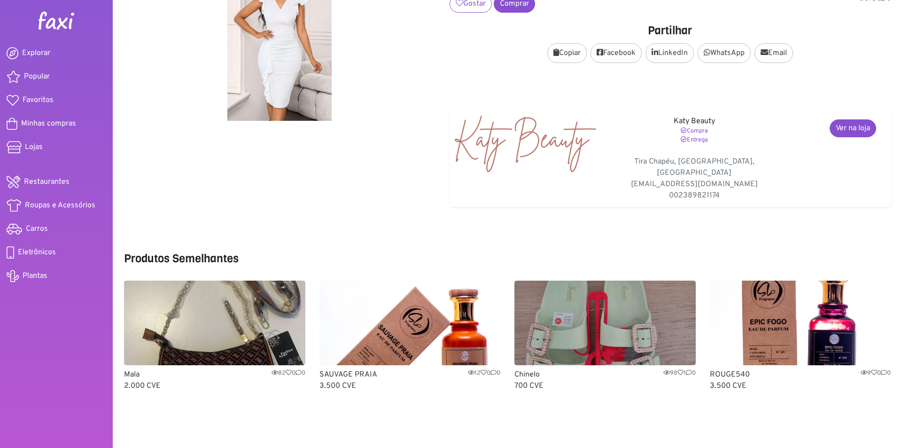
click at [604, 318] on img at bounding box center [605, 323] width 181 height 85
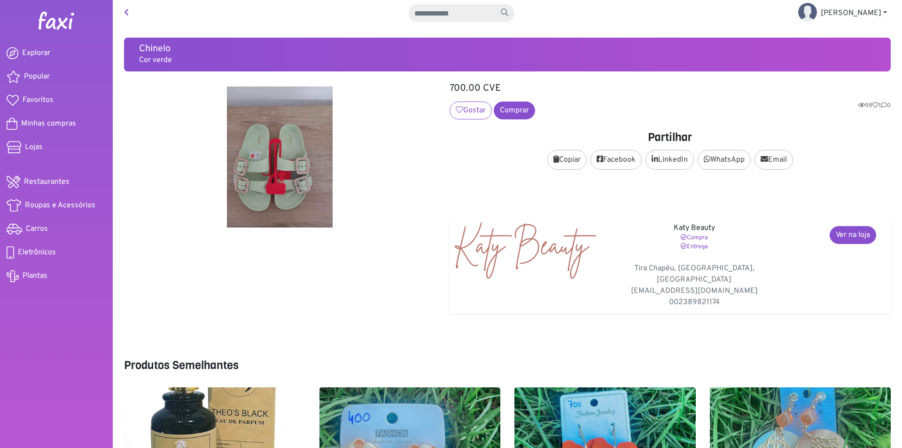
scroll to position [107, 0]
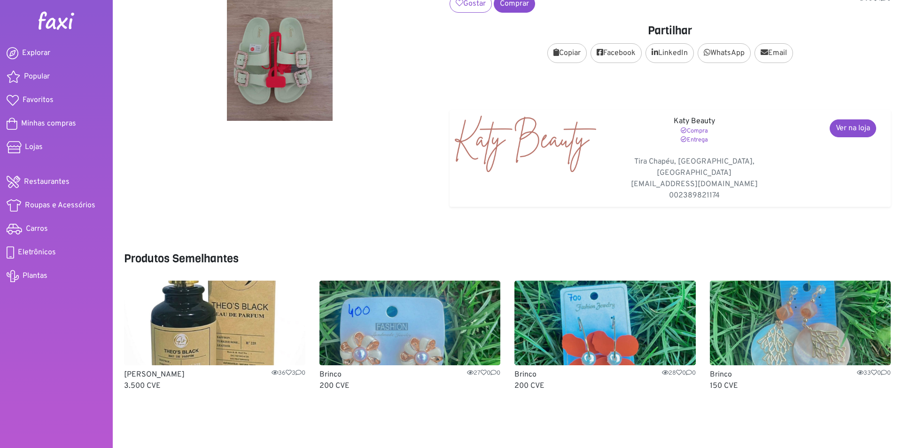
click at [602, 314] on img at bounding box center [605, 323] width 181 height 85
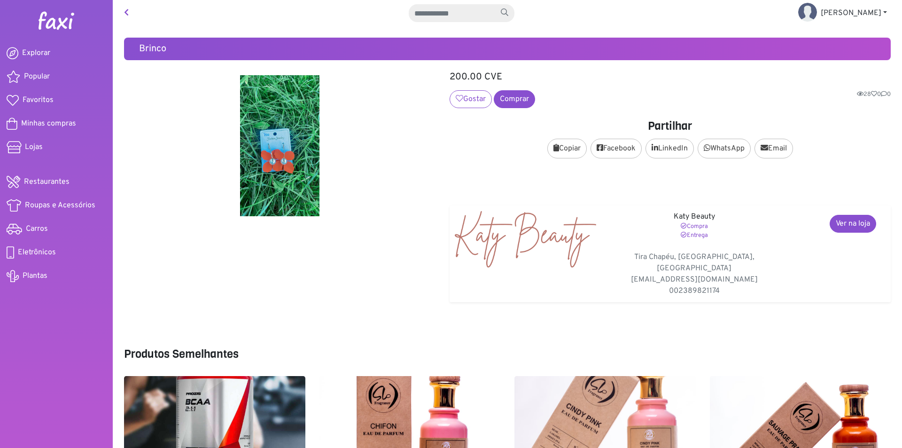
scroll to position [95, 0]
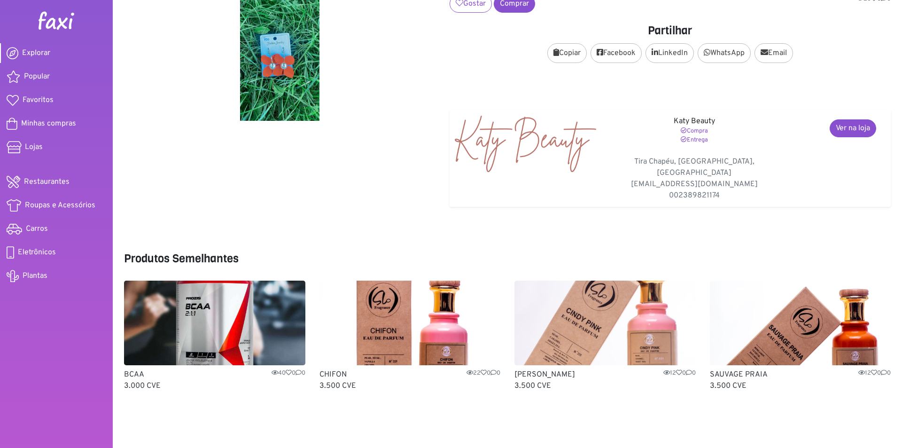
click at [38, 55] on span "Explorar" at bounding box center [36, 52] width 28 height 11
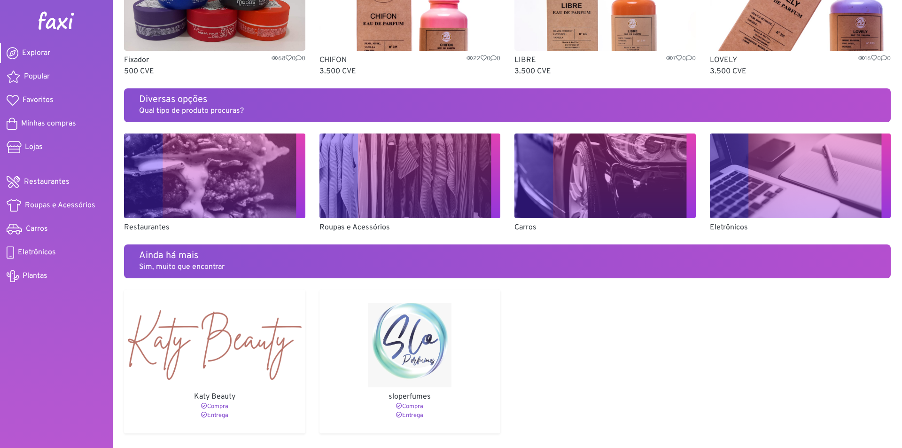
scroll to position [559, 0]
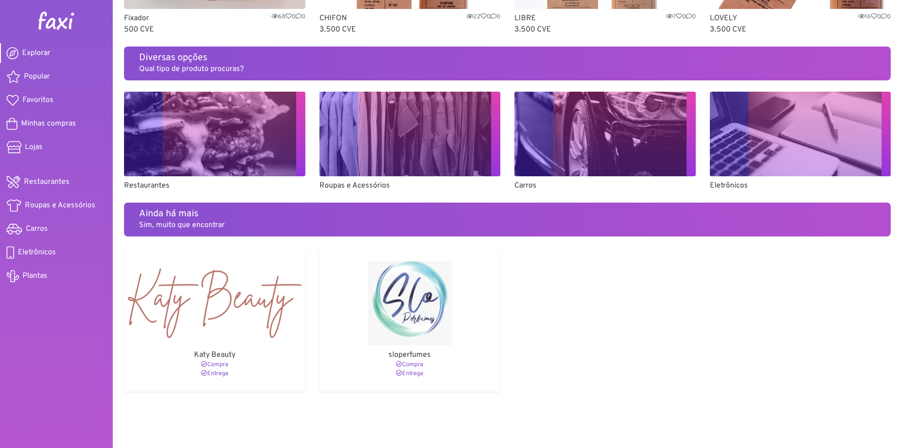
click at [347, 139] on img at bounding box center [410, 134] width 181 height 85
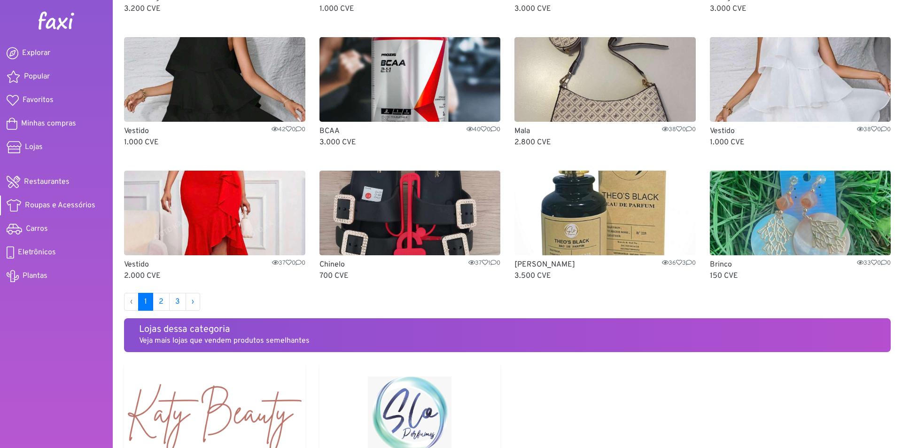
scroll to position [395, 0]
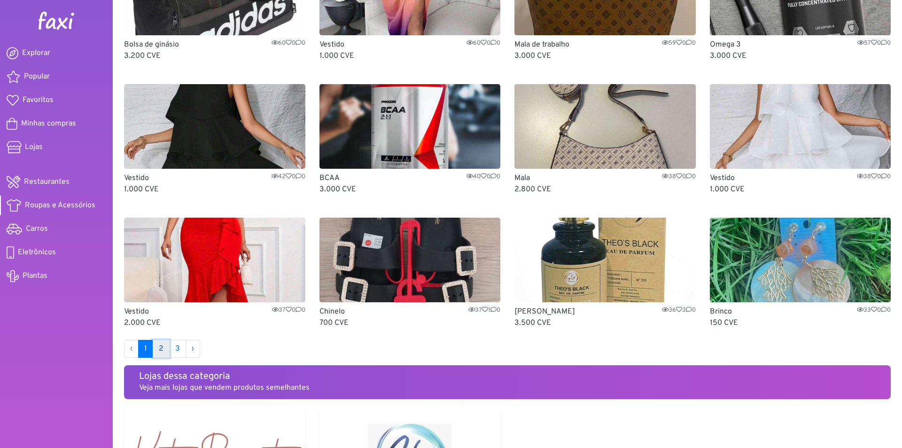
click at [163, 350] on link "2" at bounding box center [161, 349] width 17 height 18
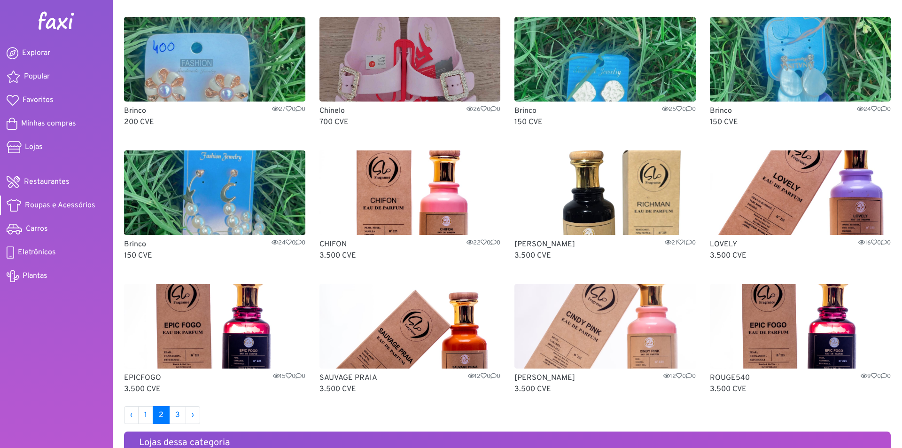
scroll to position [423, 0]
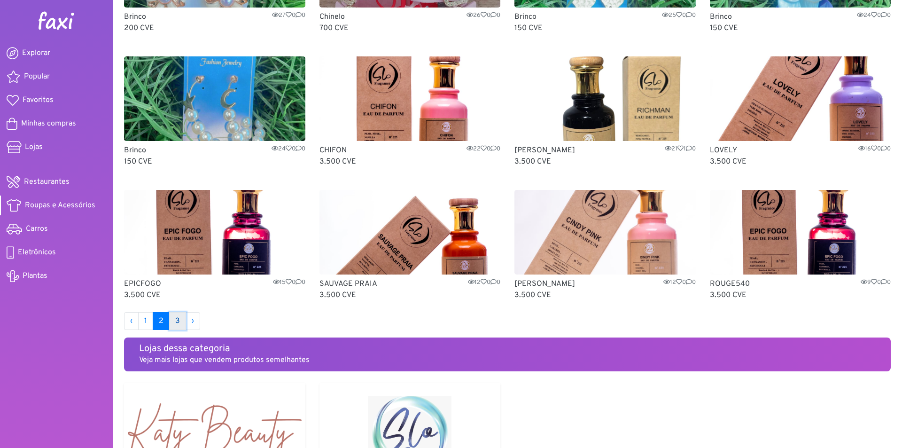
click at [172, 320] on link "3" at bounding box center [177, 321] width 17 height 18
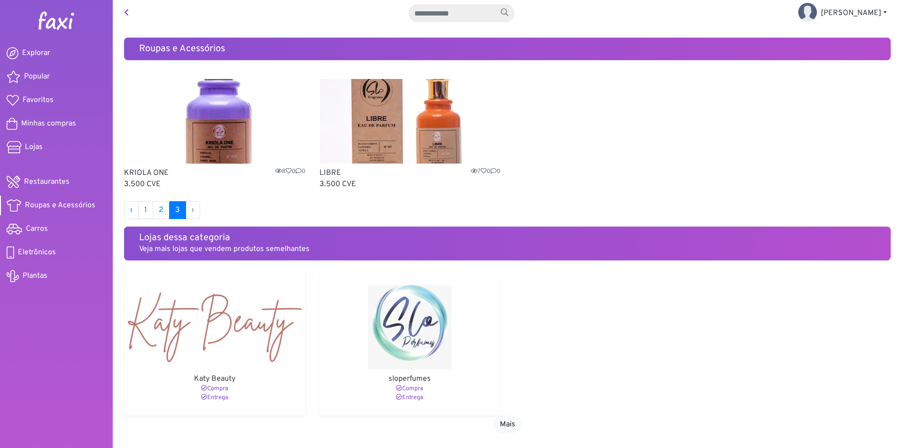
scroll to position [49, 0]
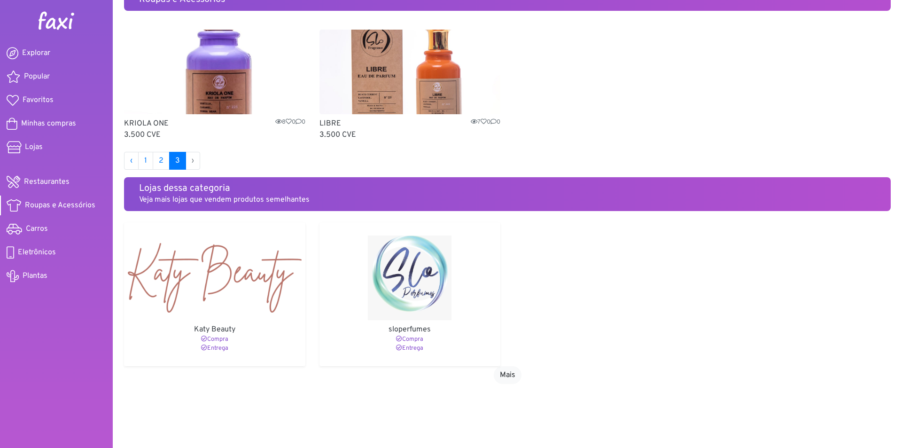
click at [192, 162] on li "›" at bounding box center [193, 161] width 14 height 18
click at [192, 163] on li "›" at bounding box center [193, 161] width 14 height 18
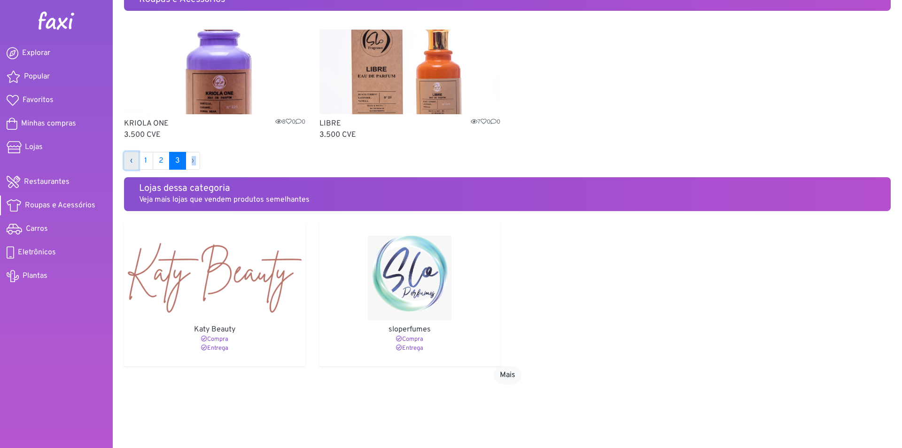
click at [130, 161] on link "‹" at bounding box center [131, 161] width 15 height 18
